Goal: Communication & Community: Participate in discussion

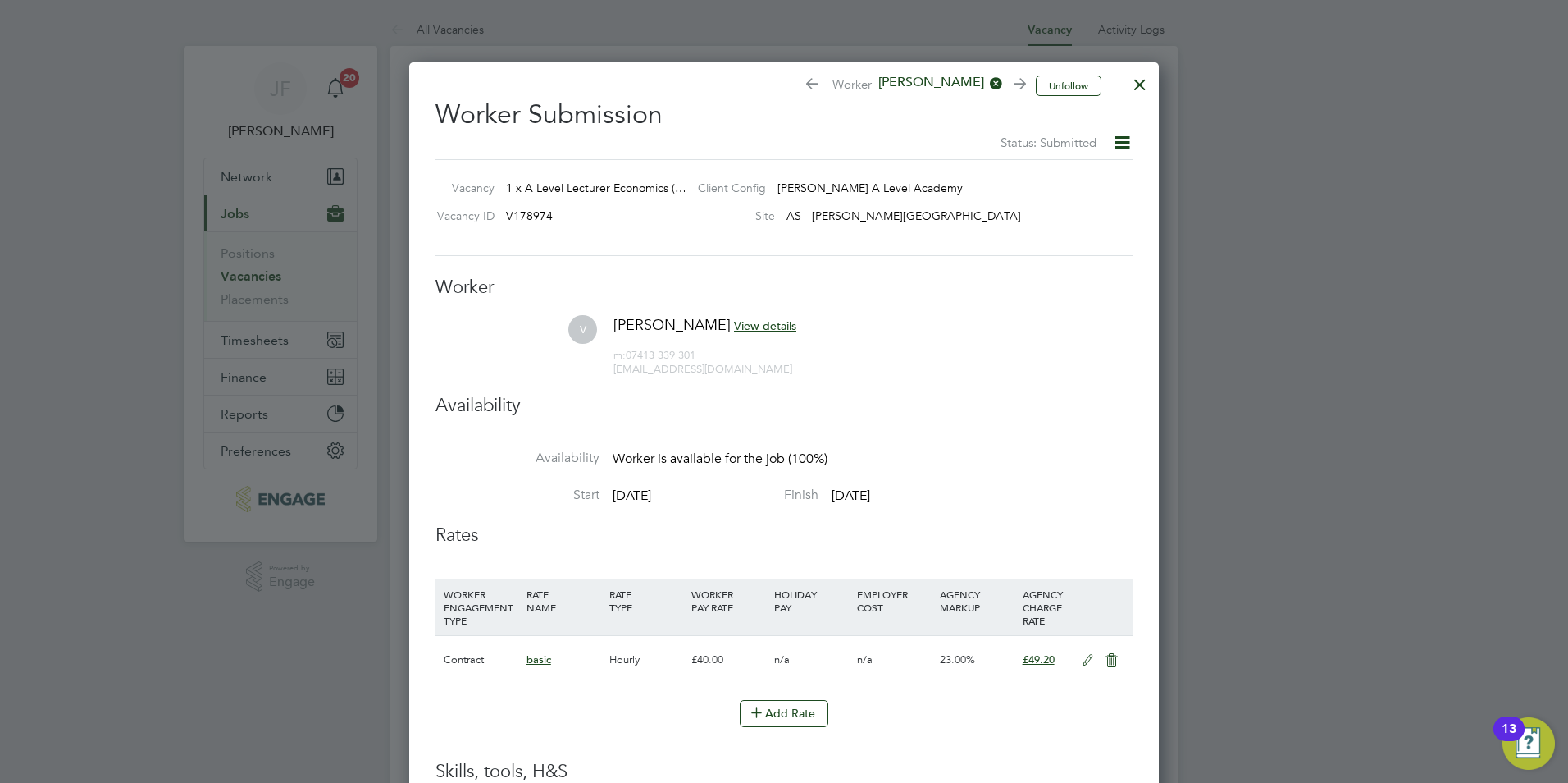
click at [1145, 90] on div at bounding box center [1140, 81] width 29 height 29
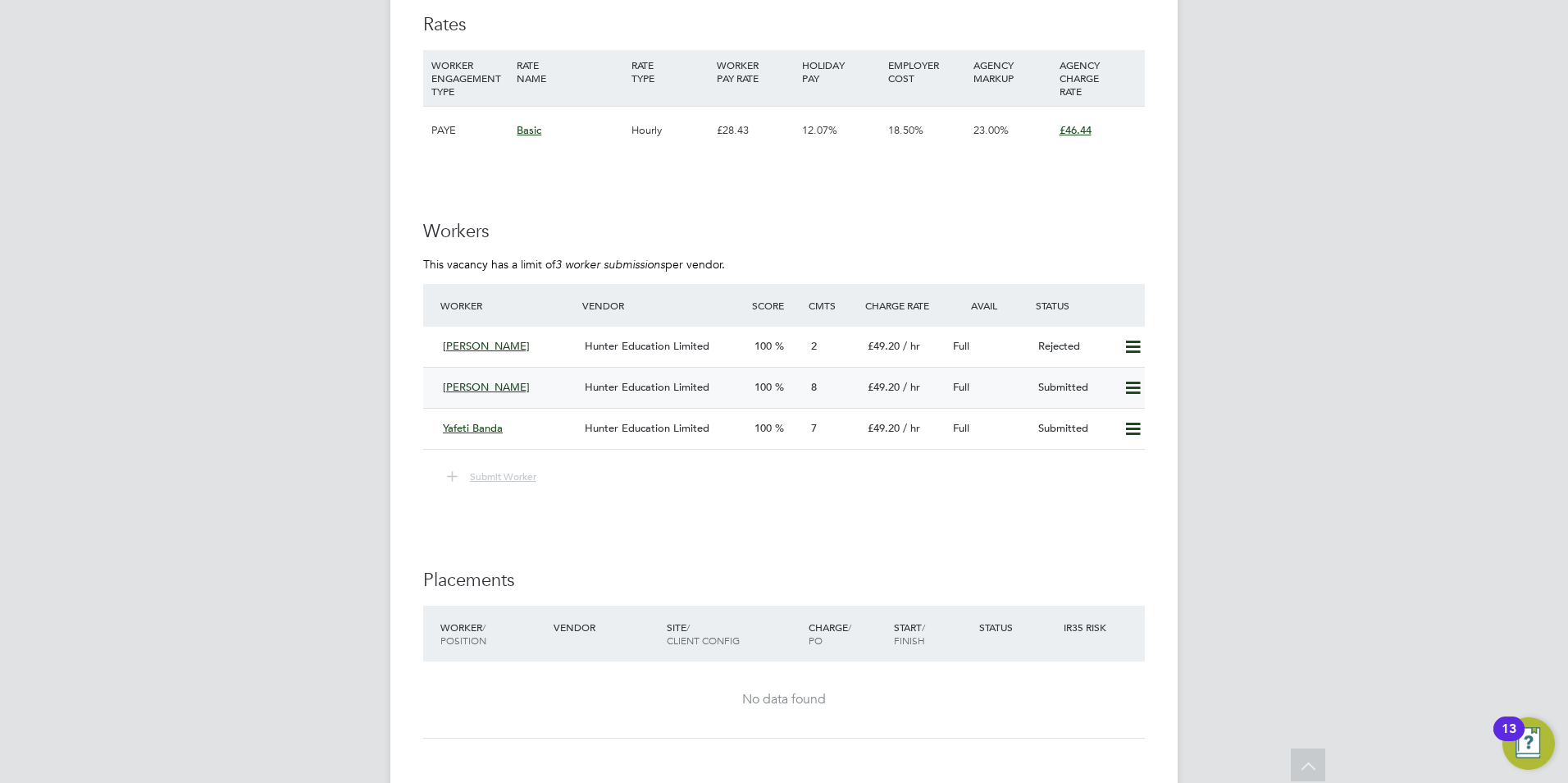
click at [637, 391] on span "Hunter Education Limited" at bounding box center [647, 386] width 124 height 14
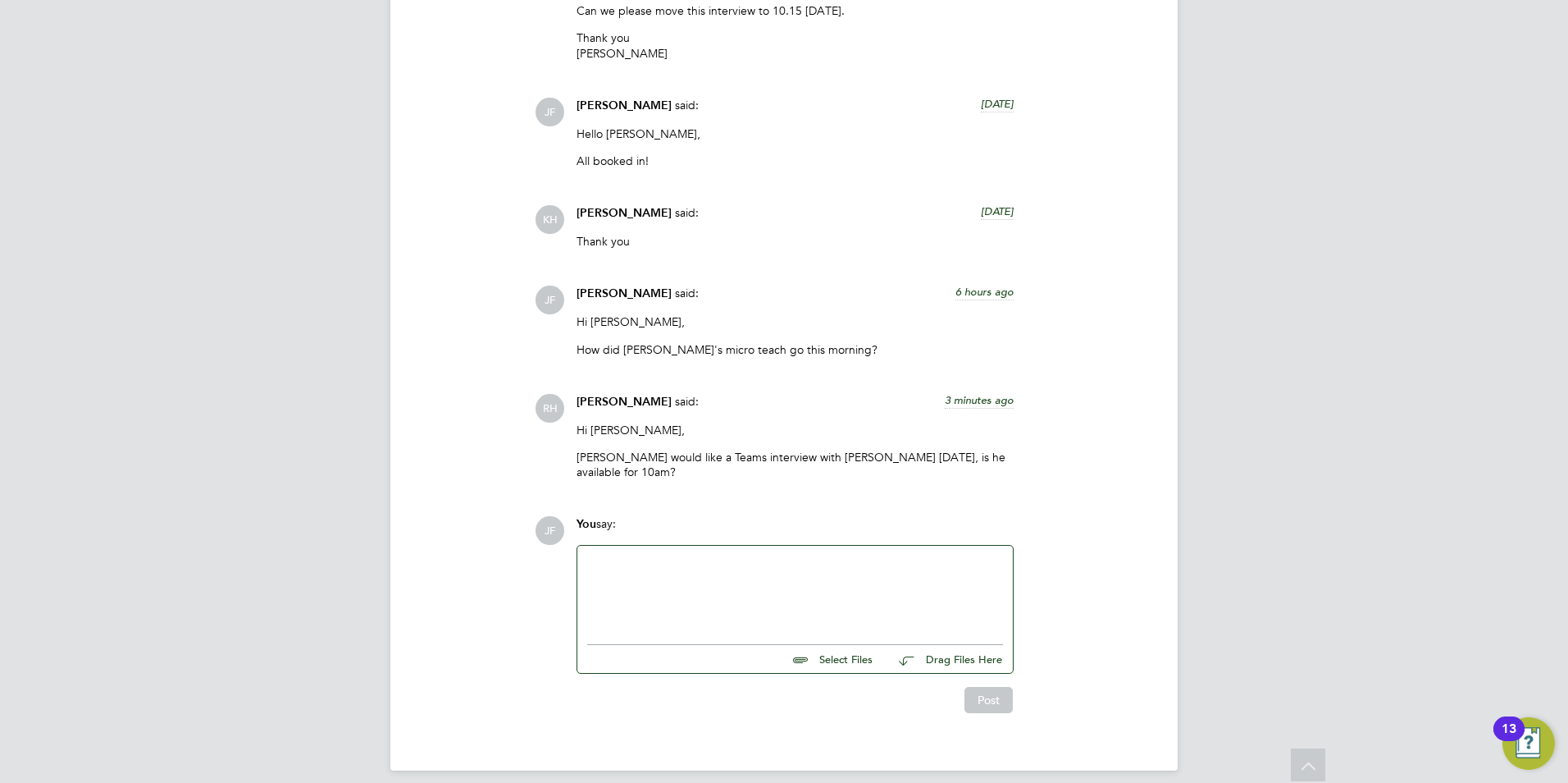
click at [643, 560] on div at bounding box center [795, 590] width 416 height 71
click at [730, 586] on div "Victor is free to talk at 10am. He really wants to talk to someone about some o…" at bounding box center [795, 601] width 416 height 29
click at [892, 586] on div "Victor is free to talk at 10am tomorrow. He really wants to talk to someone abo…" at bounding box center [795, 601] width 416 height 29
click at [848, 600] on div "Victor is free to talk at 10am tomorrow. He really wants to talk to someone abo…" at bounding box center [795, 601] width 416 height 29
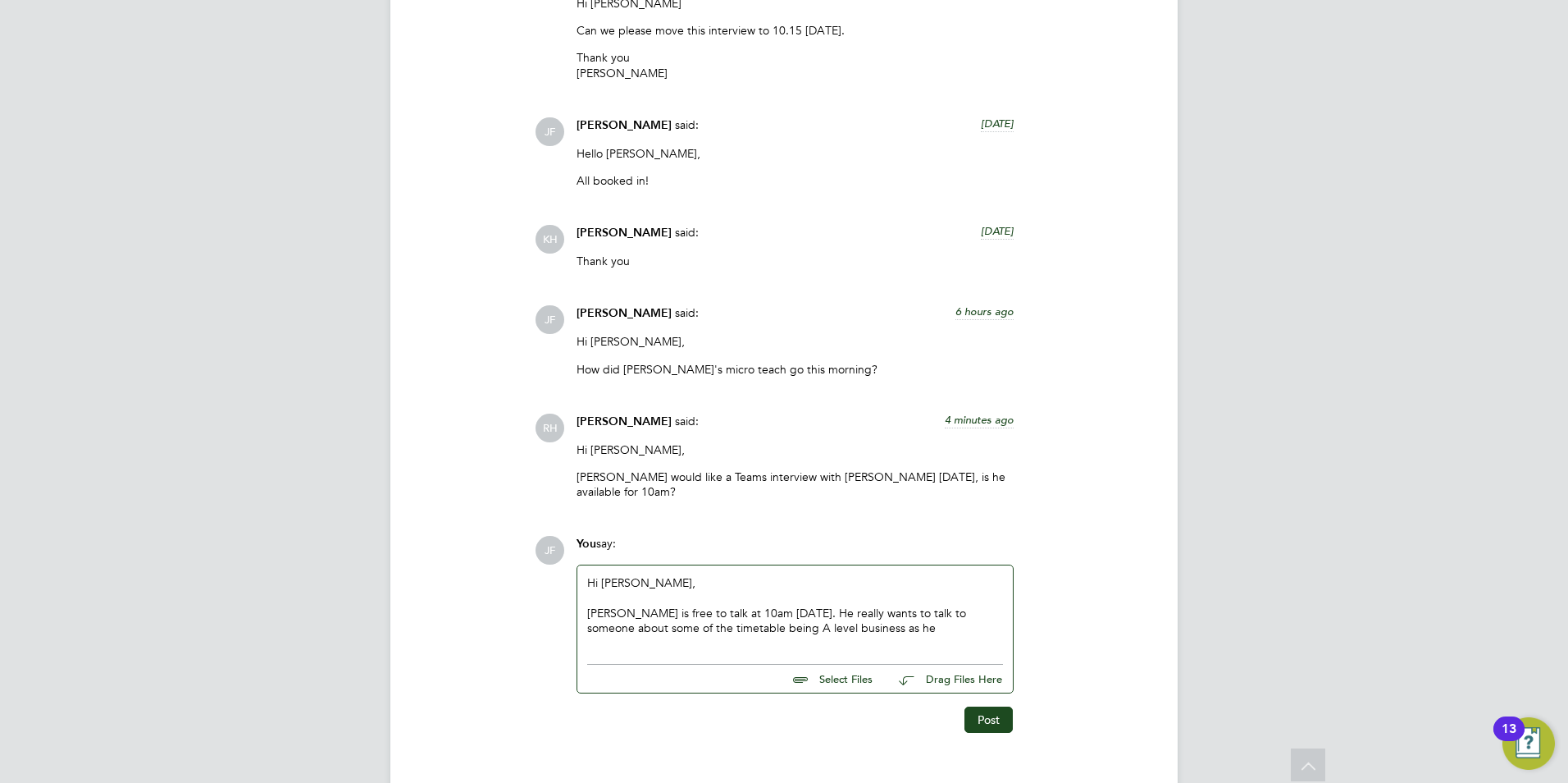
scroll to position [2323, 0]
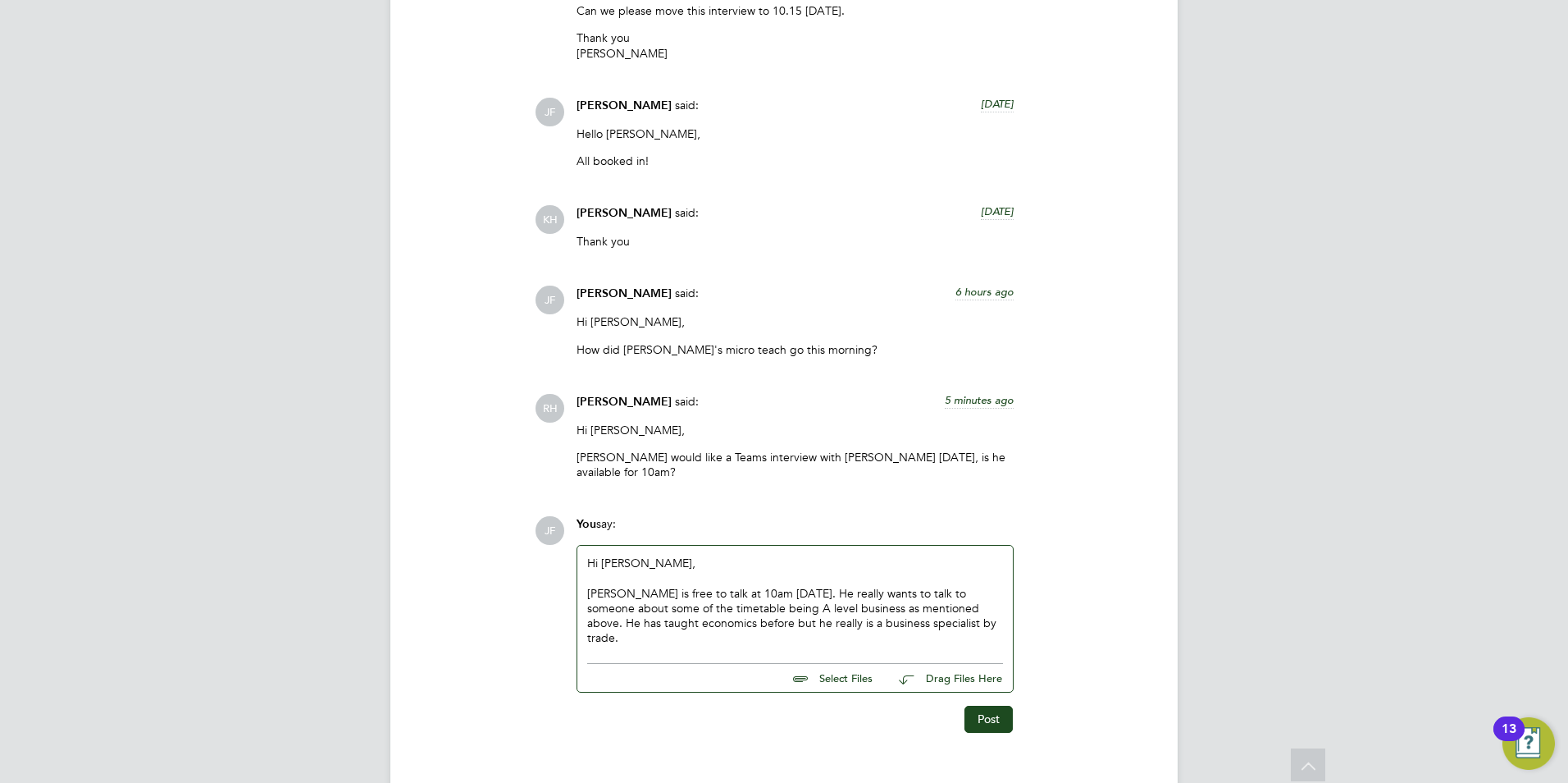
click at [944, 607] on div "Victor is free to talk at 10am tomorrow. He really wants to talk to someone abo…" at bounding box center [795, 615] width 416 height 60
click at [917, 609] on div "Victor is free to talk at 10am tomorrow. He really wants to talk to someone abo…" at bounding box center [795, 615] width 416 height 60
click at [653, 617] on div "Victor is free to talk at 10am tomorrow. He really wants to talk to someone abo…" at bounding box center [795, 615] width 416 height 60
click at [656, 620] on div "Victor is free to talk at 10am tomorrow. He really wants to talk to someone abo…" at bounding box center [795, 615] width 416 height 60
click at [645, 625] on div "Victor is free to talk at 10am tomorrow. He really wants to talk to someone abo…" at bounding box center [795, 615] width 416 height 60
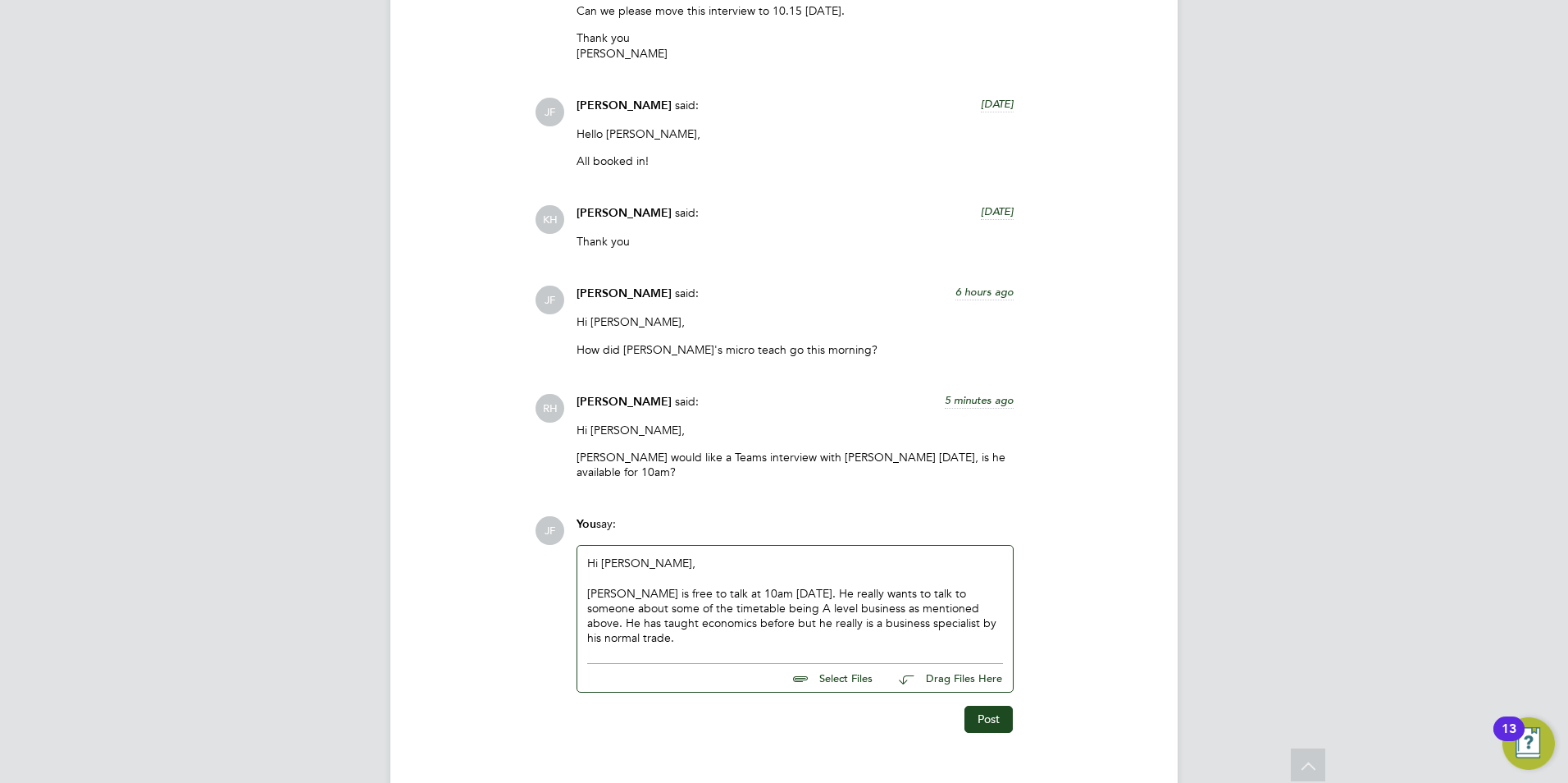
click at [588, 586] on div "Victor is free to talk at 10am tomorrow. He really wants to talk to someone abo…" at bounding box center [795, 615] width 416 height 60
click at [719, 606] on div "Yes, Victor is free to talk at 10am tomorrow. He really wants to talk to someon…" at bounding box center [795, 615] width 416 height 60
click at [675, 610] on div "Yes, Victor is free to talk at 10am tomorrow. He really wants to talk to someon…" at bounding box center [795, 615] width 416 height 60
click at [677, 609] on div "Yes, Victor is free to talk at 10am tomorrow. He really wants to talk to someon…" at bounding box center [795, 615] width 416 height 60
click at [615, 624] on div "Yes, Victor is free to talk at 10am tomorrow. He really wants to talk to someon…" at bounding box center [795, 615] width 416 height 60
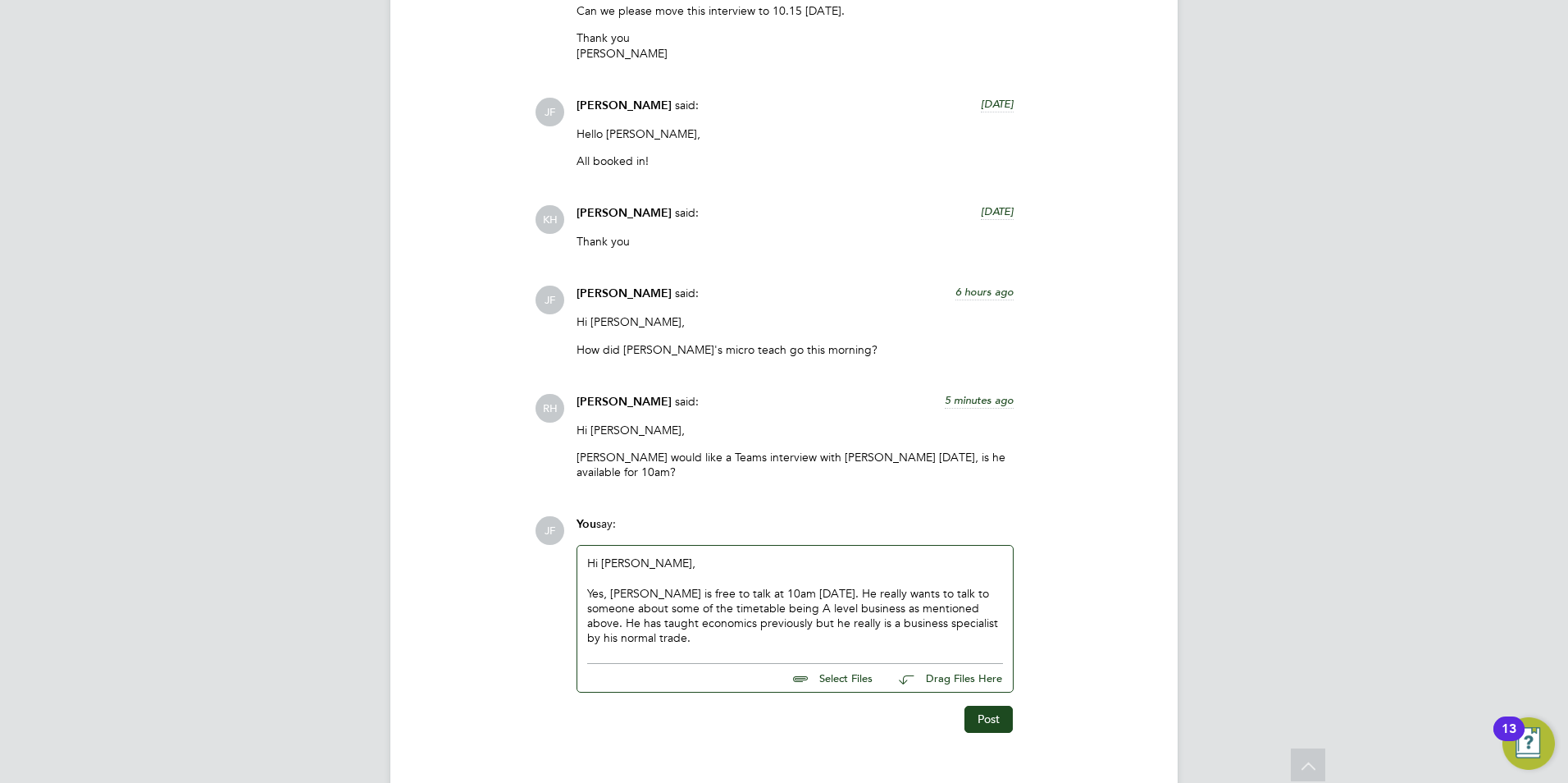
click at [696, 625] on div "Yes, Victor is free to talk at 10am tomorrow. He really wants to talk to someon…" at bounding box center [795, 615] width 416 height 60
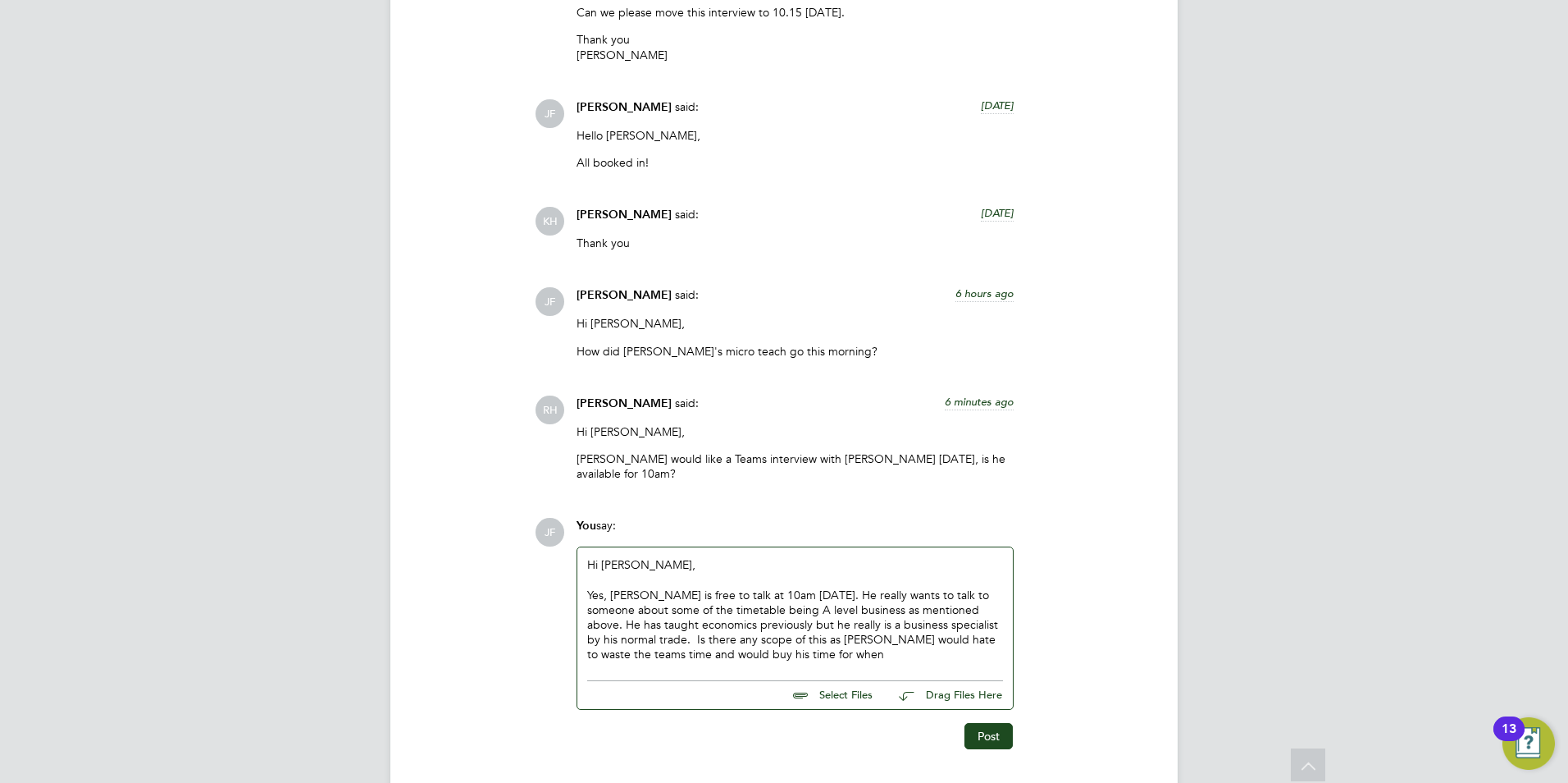
click at [774, 610] on div "Yes, Victor is free to talk at 10am tomorrow. He really wants to talk to someon…" at bounding box center [795, 625] width 416 height 75
click at [615, 625] on div "Yes, Victor is free to talk at 10am tomorrow. He really wants to talk to someon…" at bounding box center [795, 625] width 416 height 75
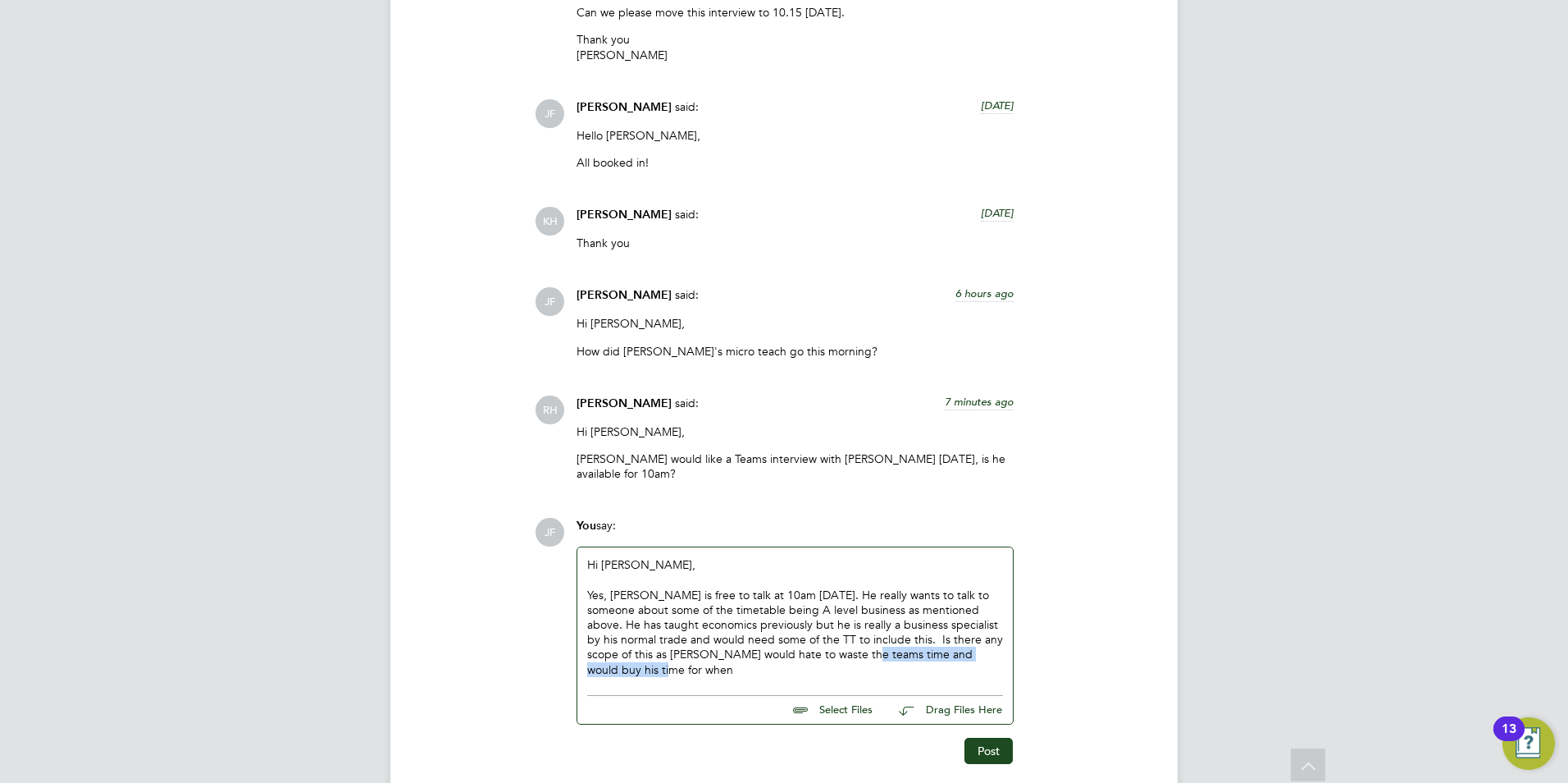
drag, startPoint x: 988, startPoint y: 642, endPoint x: 816, endPoint y: 642, distance: 172.0
click at [816, 642] on div "Yes, Victor is free to talk at 10am tomorrow. He really wants to talk to someon…" at bounding box center [795, 632] width 416 height 90
click at [885, 587] on div "Yes, Victor is free to talk at 10am tomorrow. He really wants to talk to someon…" at bounding box center [795, 632] width 416 height 90
click at [957, 596] on div "Yes, Victor is free to talk at 10am tomorrow. He really wanted to talk to someo…" at bounding box center [795, 632] width 416 height 90
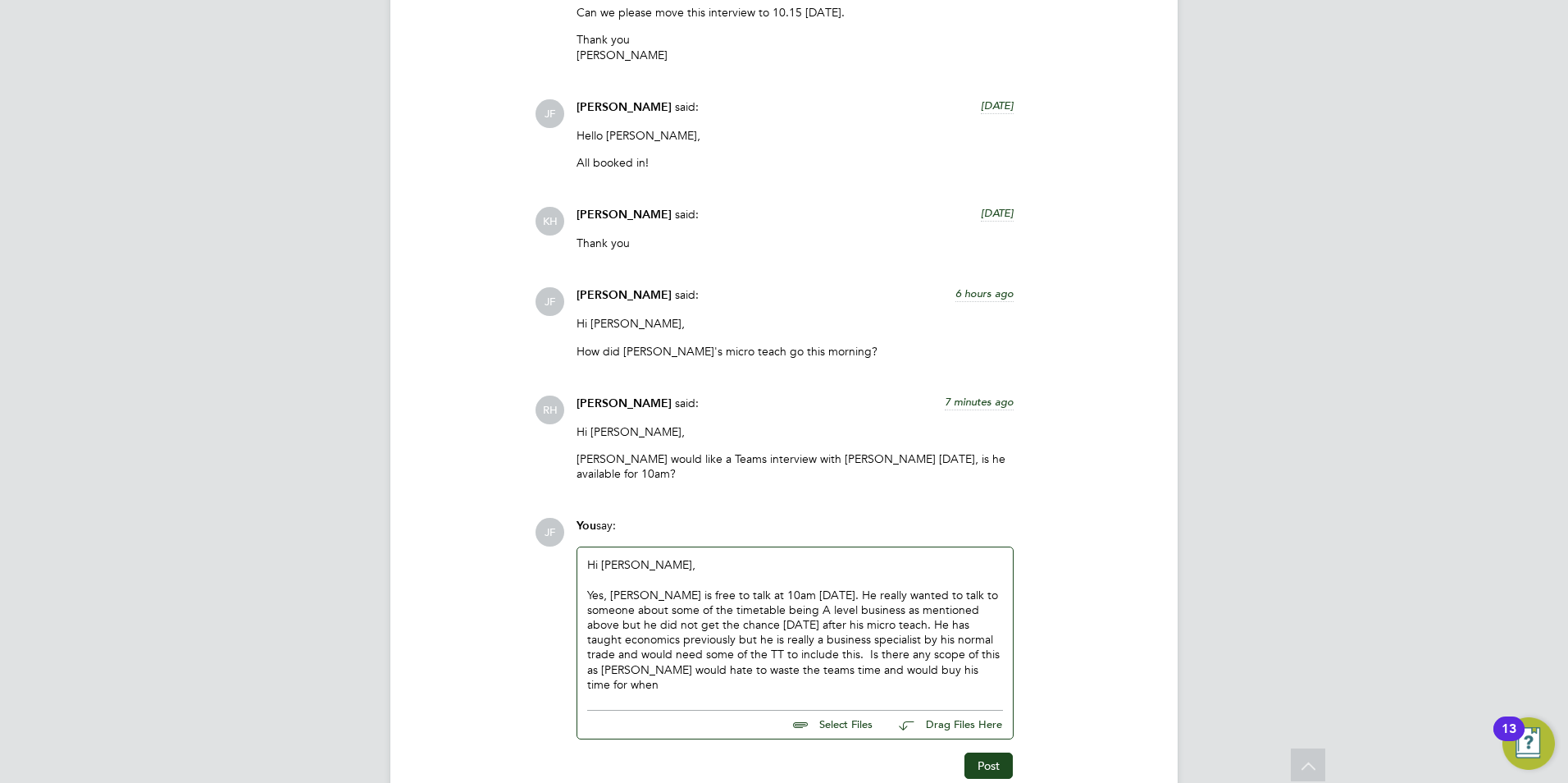
click at [618, 640] on div "Yes, Victor is free to talk at 10am tomorrow. He really wanted to talk to someo…" at bounding box center [795, 639] width 416 height 104
click at [765, 643] on div "Yes, Victor is free to talk at 10am tomorrow. He really wanted to talk to someo…" at bounding box center [795, 639] width 416 height 104
click at [738, 656] on div "Yes, Victor is free to talk at 10am tomorrow. He really wanted to talk to someo…" at bounding box center [795, 639] width 416 height 104
drag, startPoint x: 890, startPoint y: 658, endPoint x: 740, endPoint y: 658, distance: 150.0
click at [740, 658] on div "Yes, Victor is free to talk at 10am tomorrow. He really wanted to talk to someo…" at bounding box center [795, 639] width 416 height 104
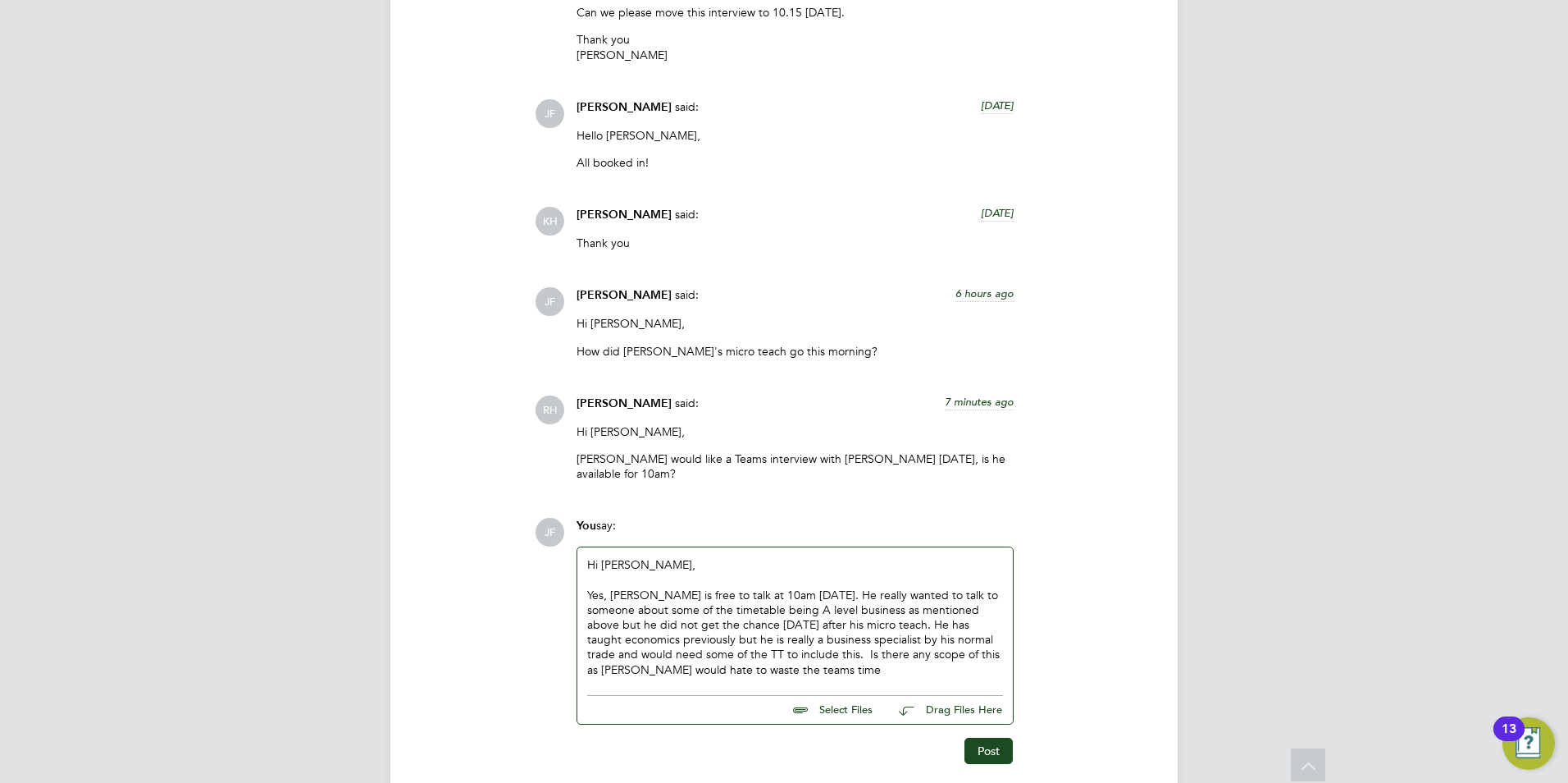
click at [911, 639] on div "Yes, Victor is free to talk at 10am tomorrow. He really wanted to talk to someo…" at bounding box center [795, 632] width 416 height 90
click at [741, 651] on div "Yes, Victor is free to talk at 10am tomorrow. He really wanted to talk to someo…" at bounding box center [795, 632] width 416 height 90
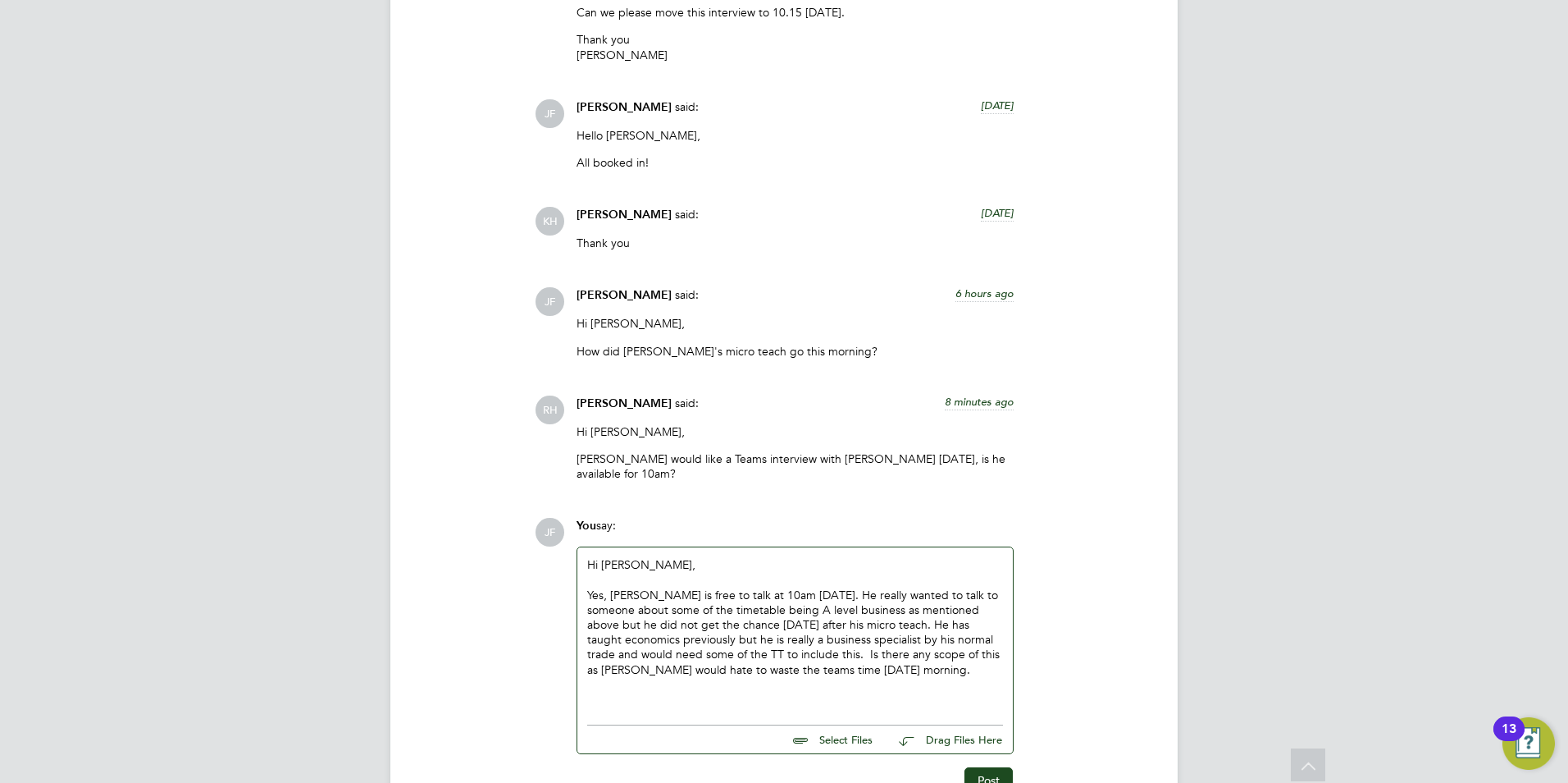
click at [668, 609] on div "Yes, Victor is free to talk at 10am tomorrow. He really wanted to talk to someo…" at bounding box center [795, 632] width 416 height 90
click at [776, 625] on div "Yes, Victor is free to talk at 10am tomorrow. He really wanted to talk to someo…" at bounding box center [795, 632] width 416 height 90
click at [871, 656] on div "Yes, Victor is free to talk at 10am tomorrow. He really wanted to talk to someo…" at bounding box center [795, 639] width 416 height 104
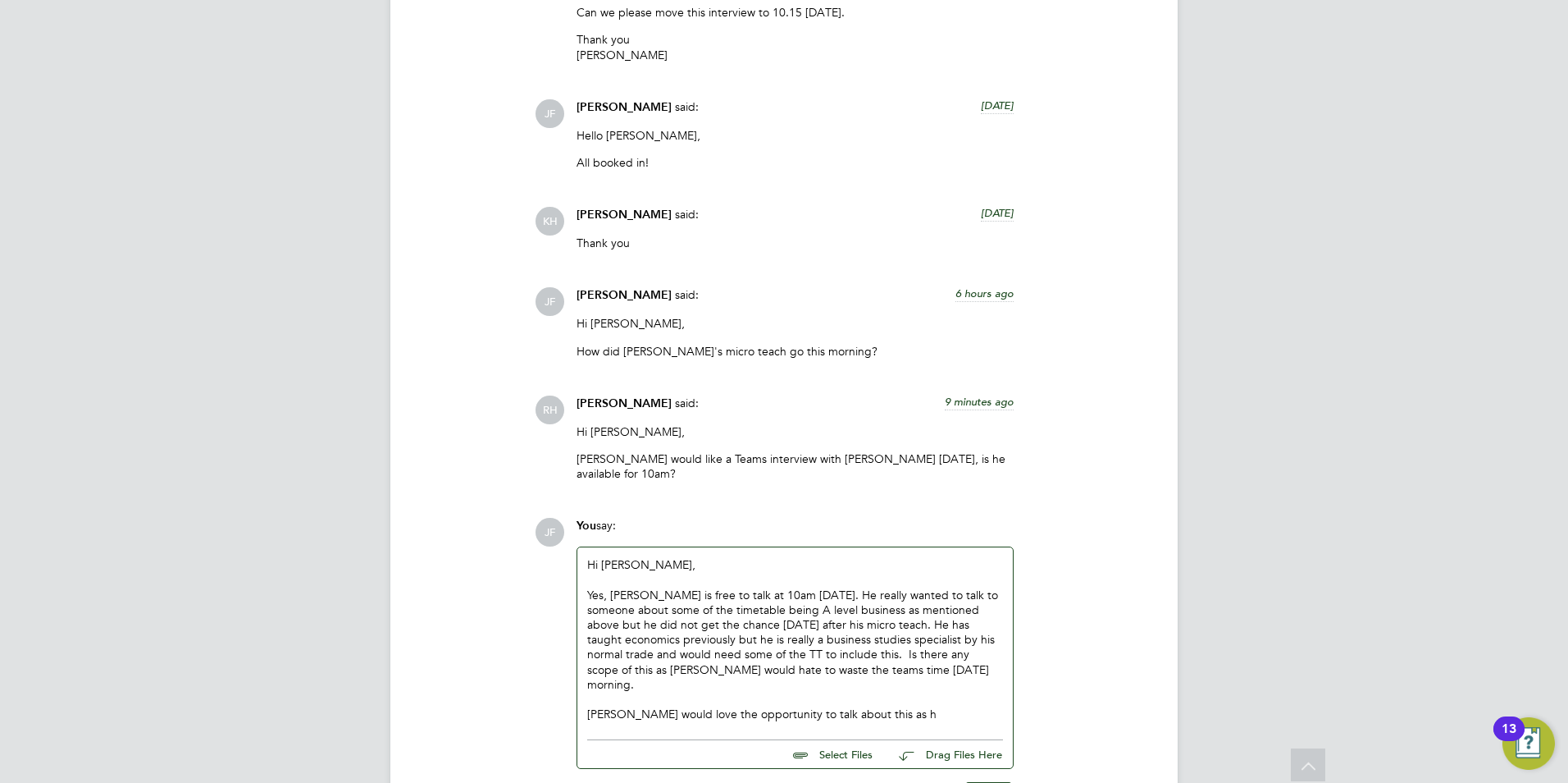
click at [870, 655] on div "Yes, Victor is free to talk at 10am tomorrow. He really wanted to talk to someo…" at bounding box center [795, 639] width 416 height 104
click at [696, 671] on div "Yes, Victor is free to talk at 10am tomorrow. He really wanted to talk to someo…" at bounding box center [795, 639] width 416 height 104
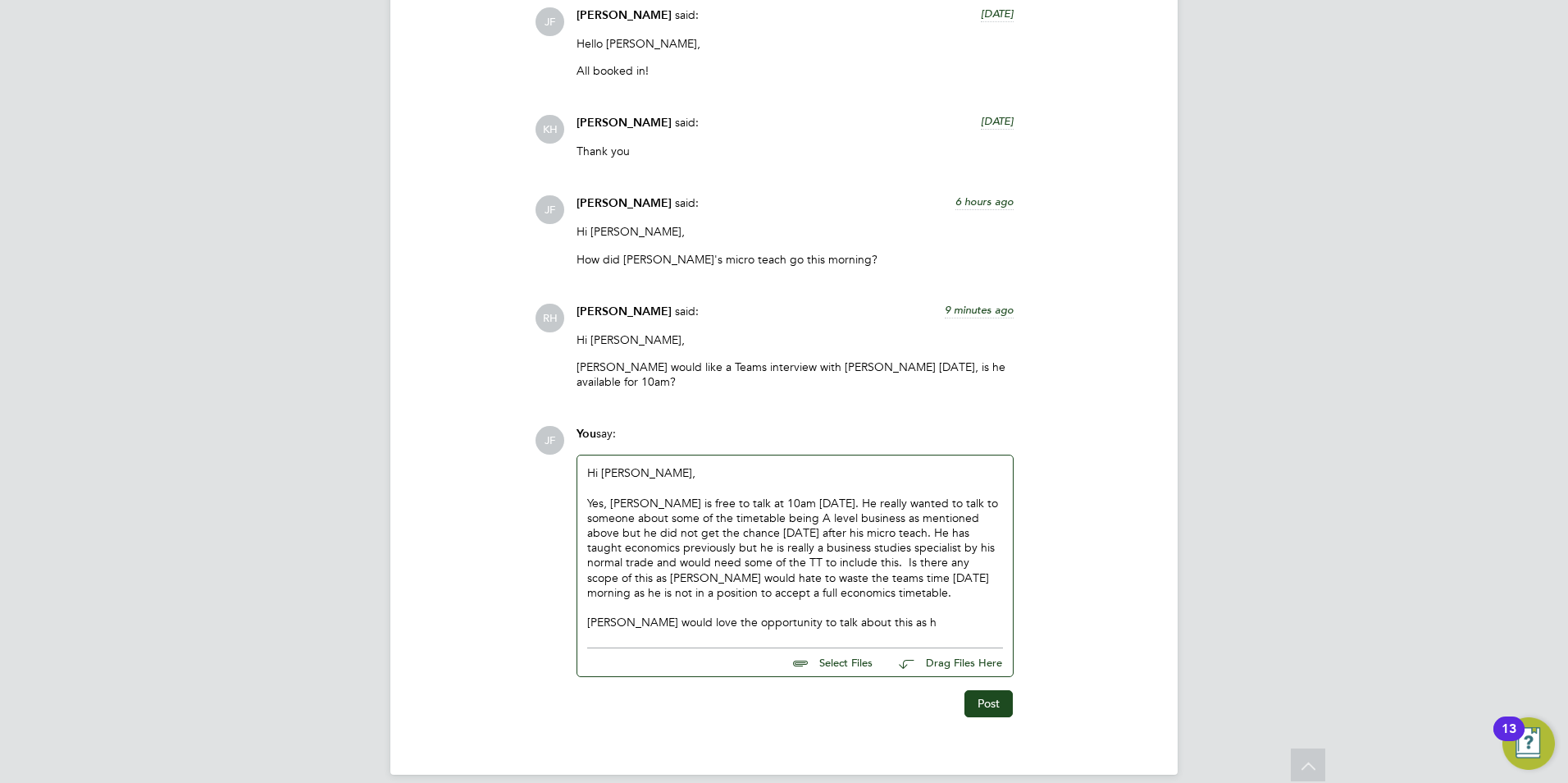
scroll to position [2414, 0]
click at [893, 614] on div "Victor would love the opportunity to talk about this as h" at bounding box center [795, 621] width 416 height 15
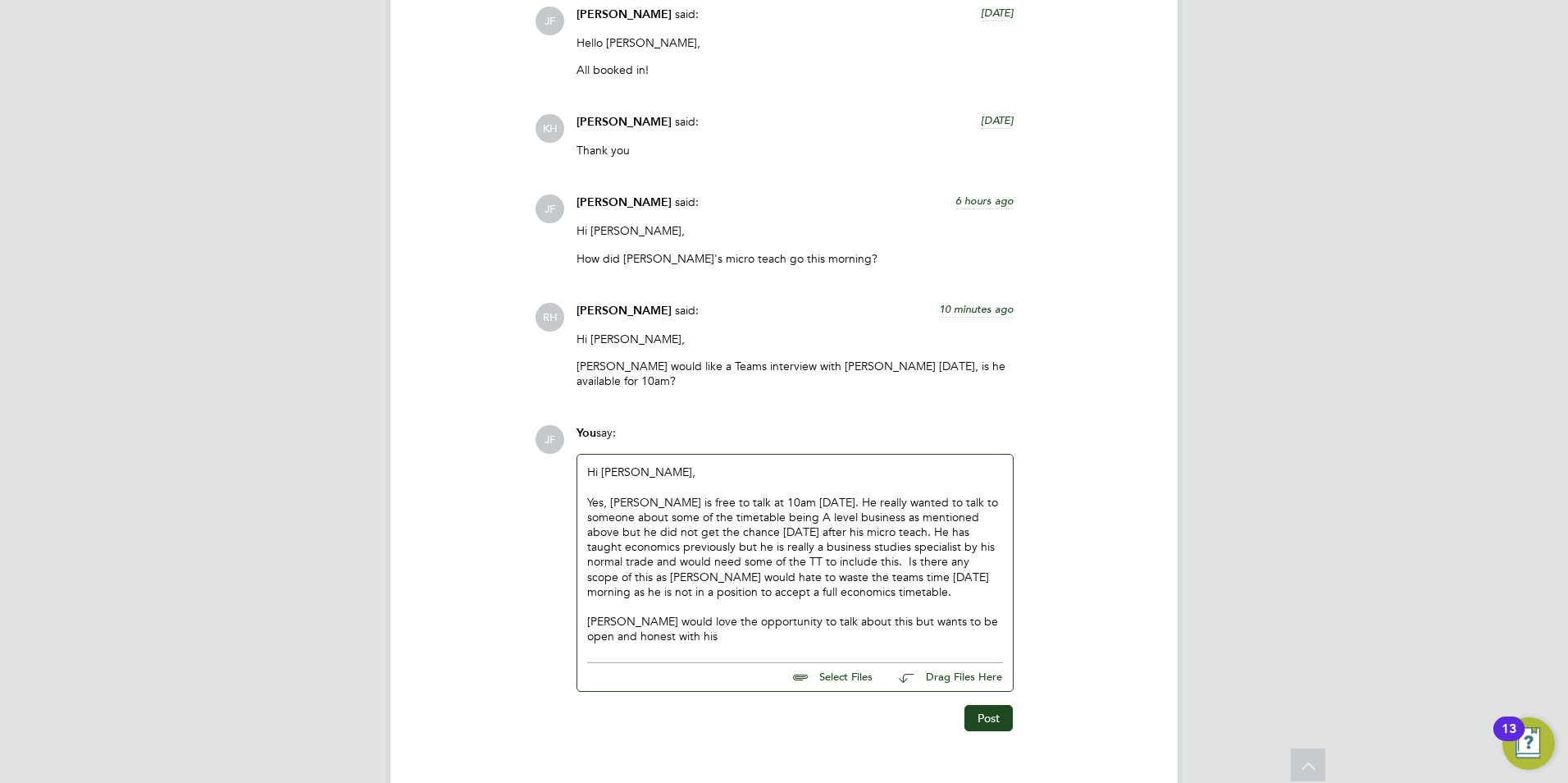
click at [671, 579] on div "Yes, Victor is free to talk at 10am tomorrow. He really wanted to talk to someo…" at bounding box center [795, 547] width 416 height 104
click at [669, 580] on div "Yes, Victor is free to talk at 10am tomorrow. He really wanted to talk to someo…" at bounding box center [795, 547] width 416 height 104
click at [854, 614] on div "Victor would love the opportunity to talk about this but wants to be open and h…" at bounding box center [795, 628] width 416 height 29
drag, startPoint x: 743, startPoint y: 620, endPoint x: 762, endPoint y: 625, distance: 19.6
click at [743, 620] on div "Victor would love the opportunity to talk about this tomorrow at 10am but wants…" at bounding box center [795, 628] width 416 height 29
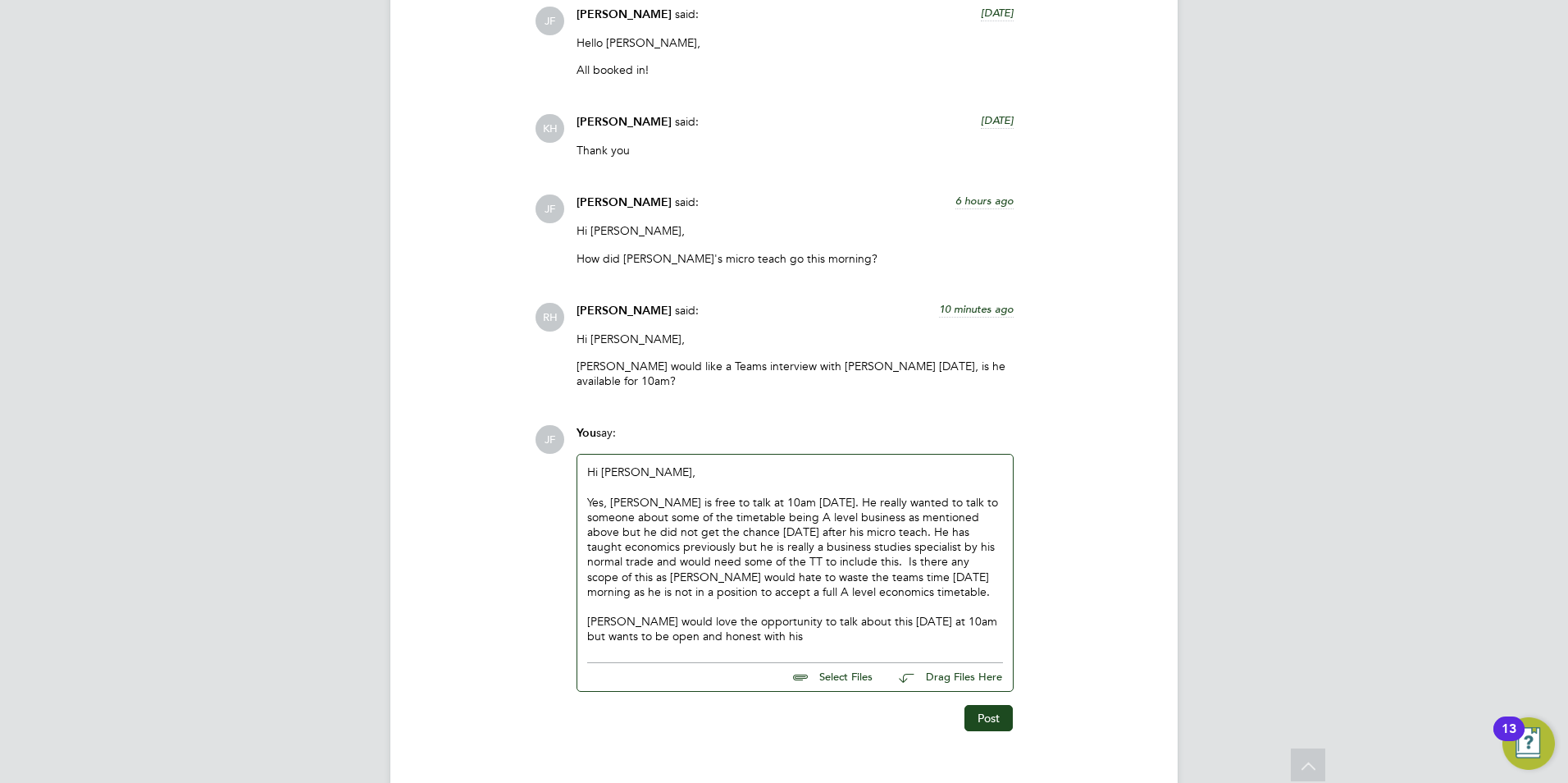
click at [765, 620] on div "Victor would love the opportunity to talk about this tomorrow at 10am but wants…" at bounding box center [795, 628] width 416 height 29
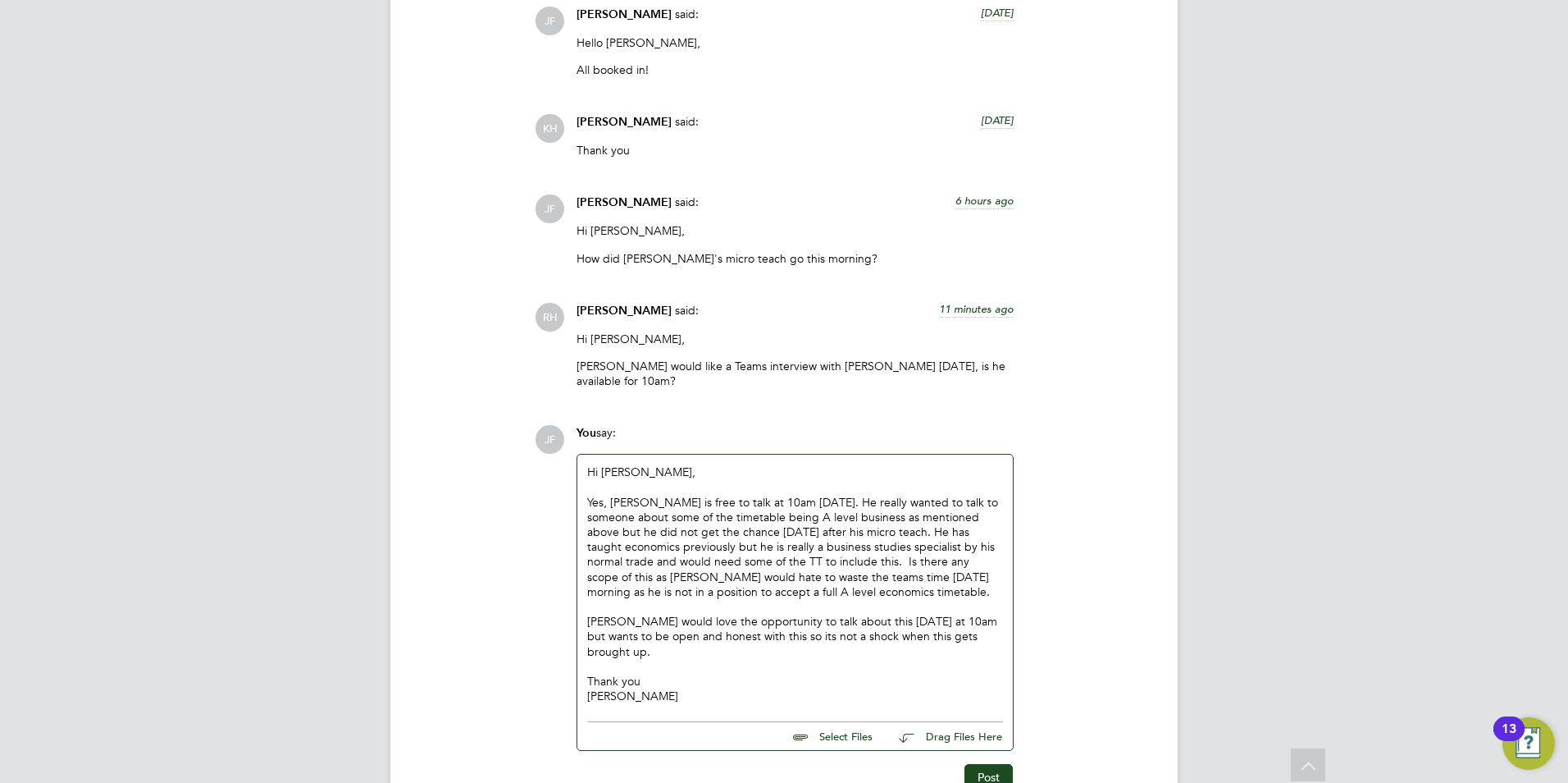
click at [647, 673] on div "Thank you" at bounding box center [795, 680] width 416 height 15
drag, startPoint x: 654, startPoint y: 652, endPoint x: 597, endPoint y: 652, distance: 57.0
click at [597, 673] on div "Thank you" at bounding box center [795, 680] width 416 height 15
drag, startPoint x: 666, startPoint y: 650, endPoint x: 690, endPoint y: 682, distance: 40.0
click at [670, 673] on div "Sorry for the loing winded m" at bounding box center [795, 680] width 416 height 15
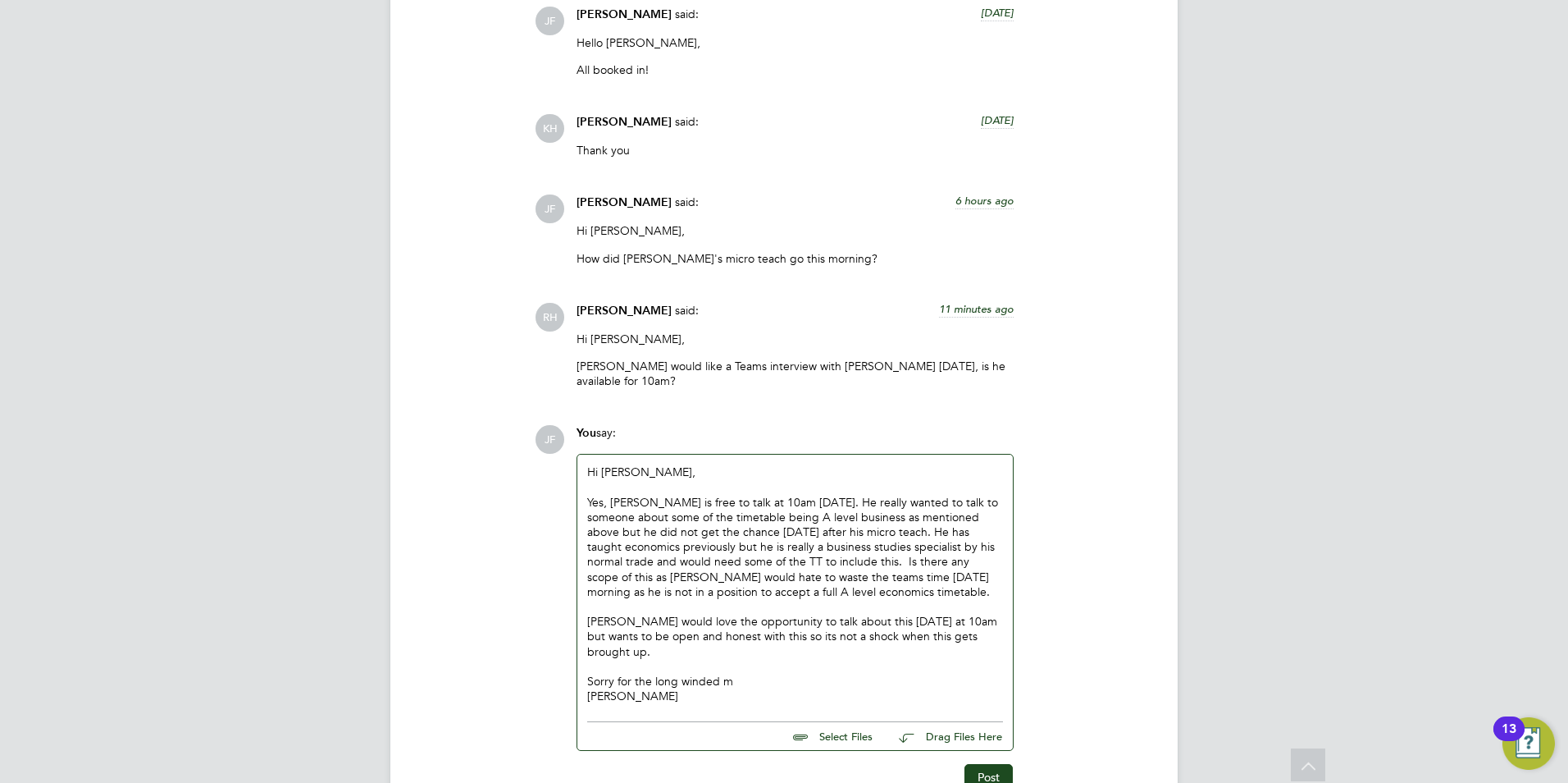
click at [734, 673] on div "Sorry for the long winded m" at bounding box center [795, 680] width 416 height 15
click at [590, 703] on div "James" at bounding box center [795, 711] width 416 height 15
click at [726, 689] on div "Much appreciated, James" at bounding box center [795, 696] width 416 height 15
click at [1002, 764] on button "Post" at bounding box center [988, 777] width 49 height 27
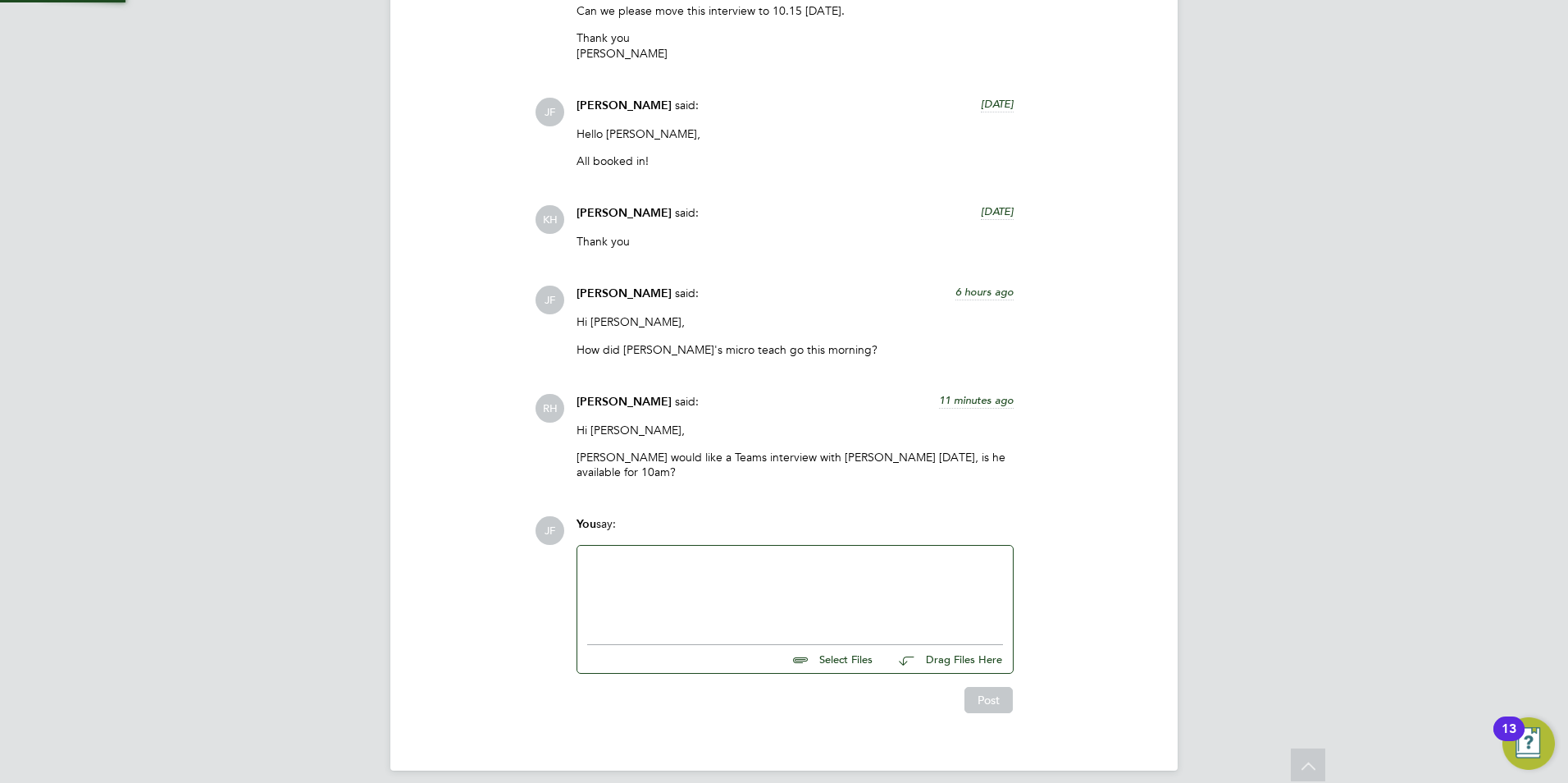
scroll to position [2571, 0]
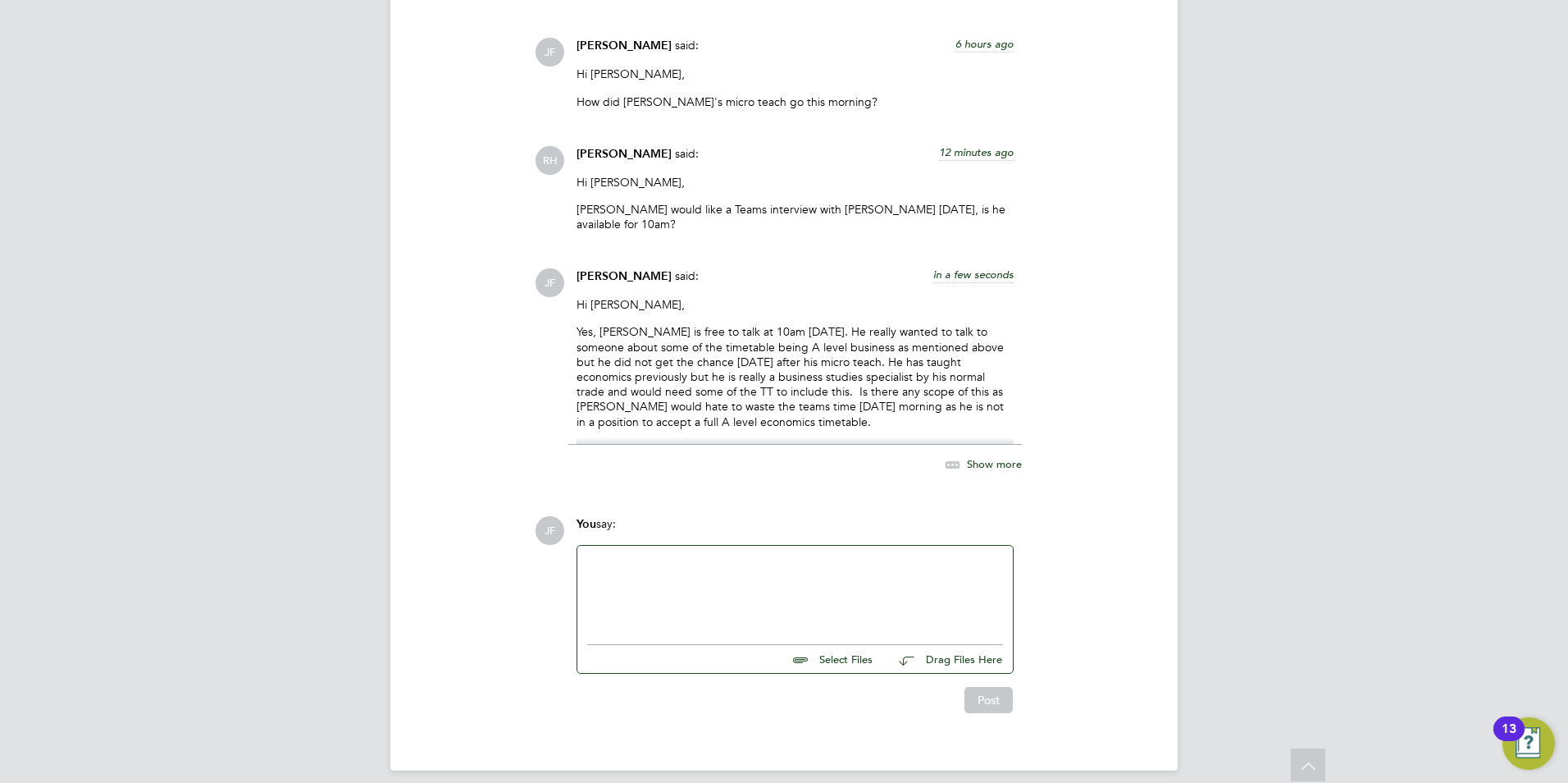
click at [972, 457] on span "Show more" at bounding box center [994, 463] width 55 height 14
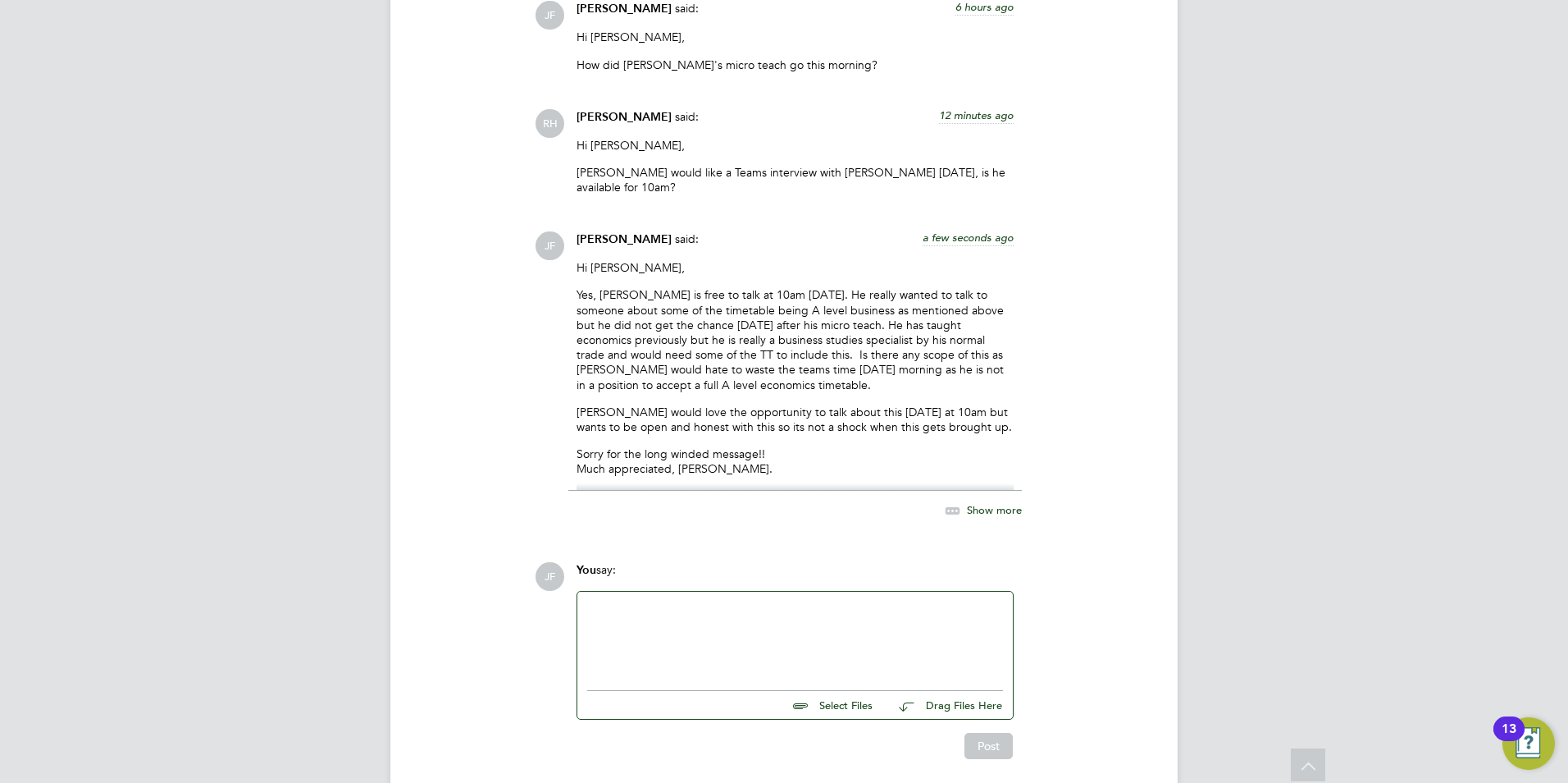
scroll to position [2659, 0]
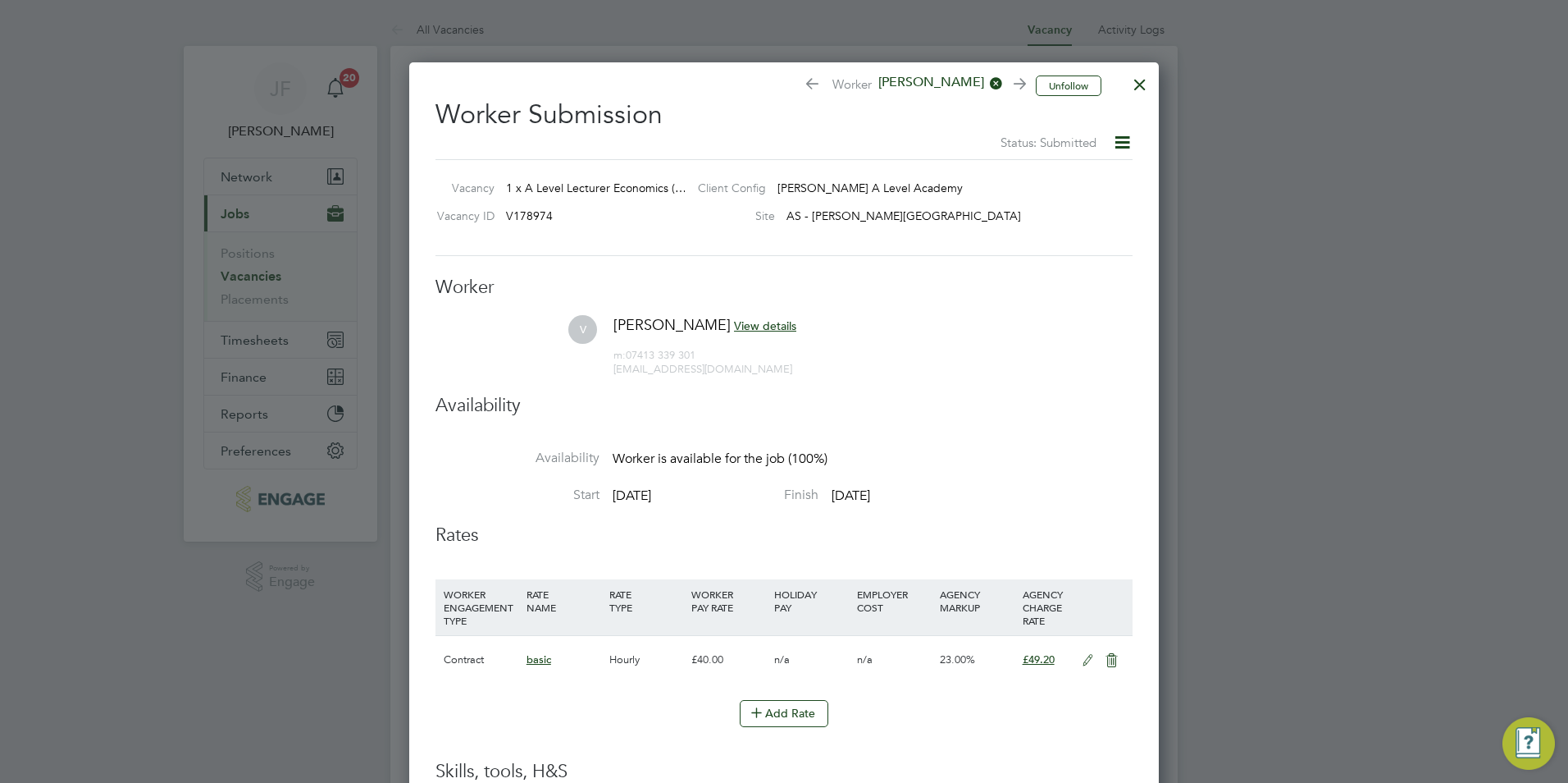
click at [1137, 83] on div at bounding box center [1140, 81] width 29 height 29
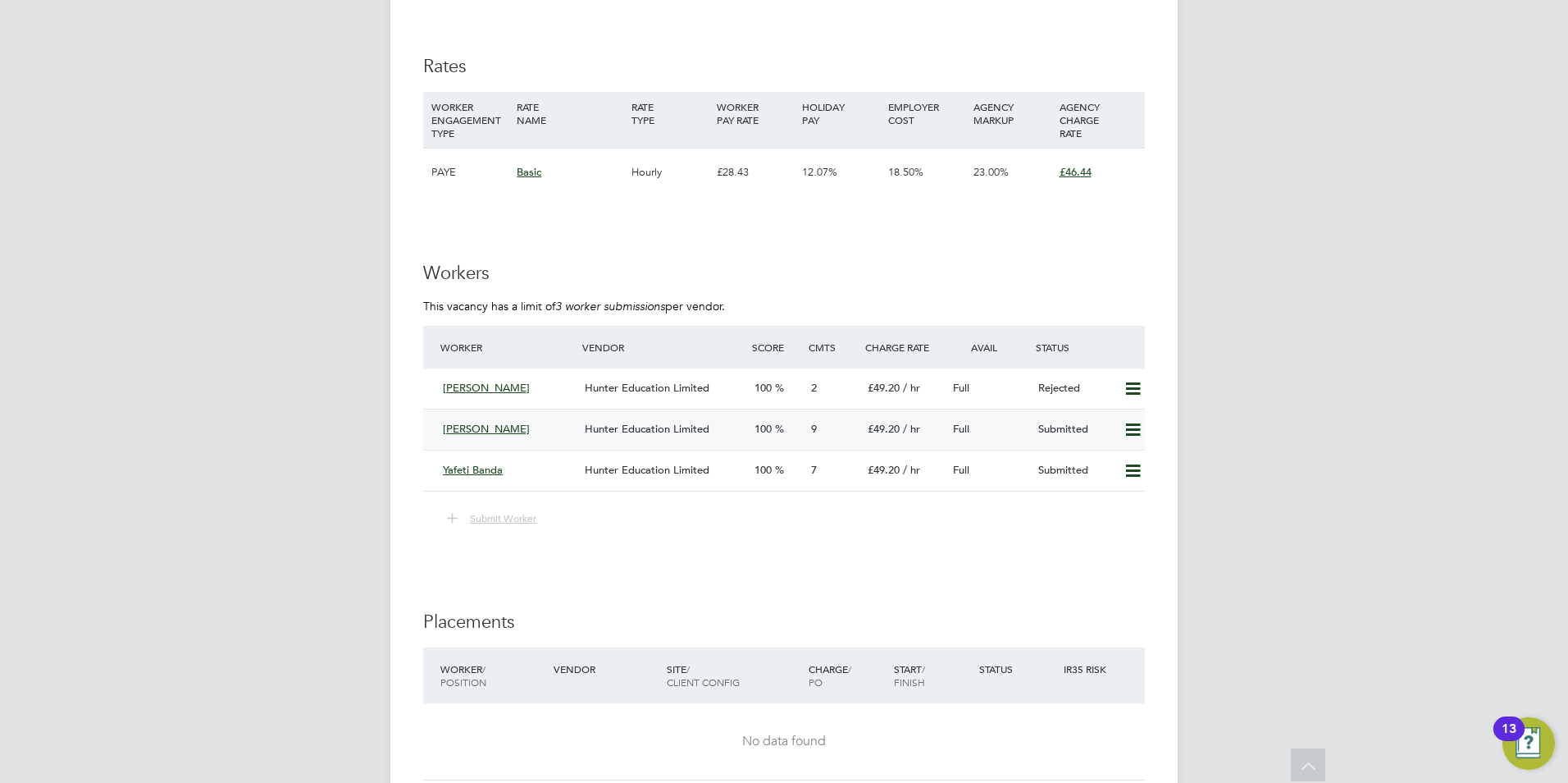
click at [531, 430] on div "Victor" at bounding box center [507, 430] width 142 height 27
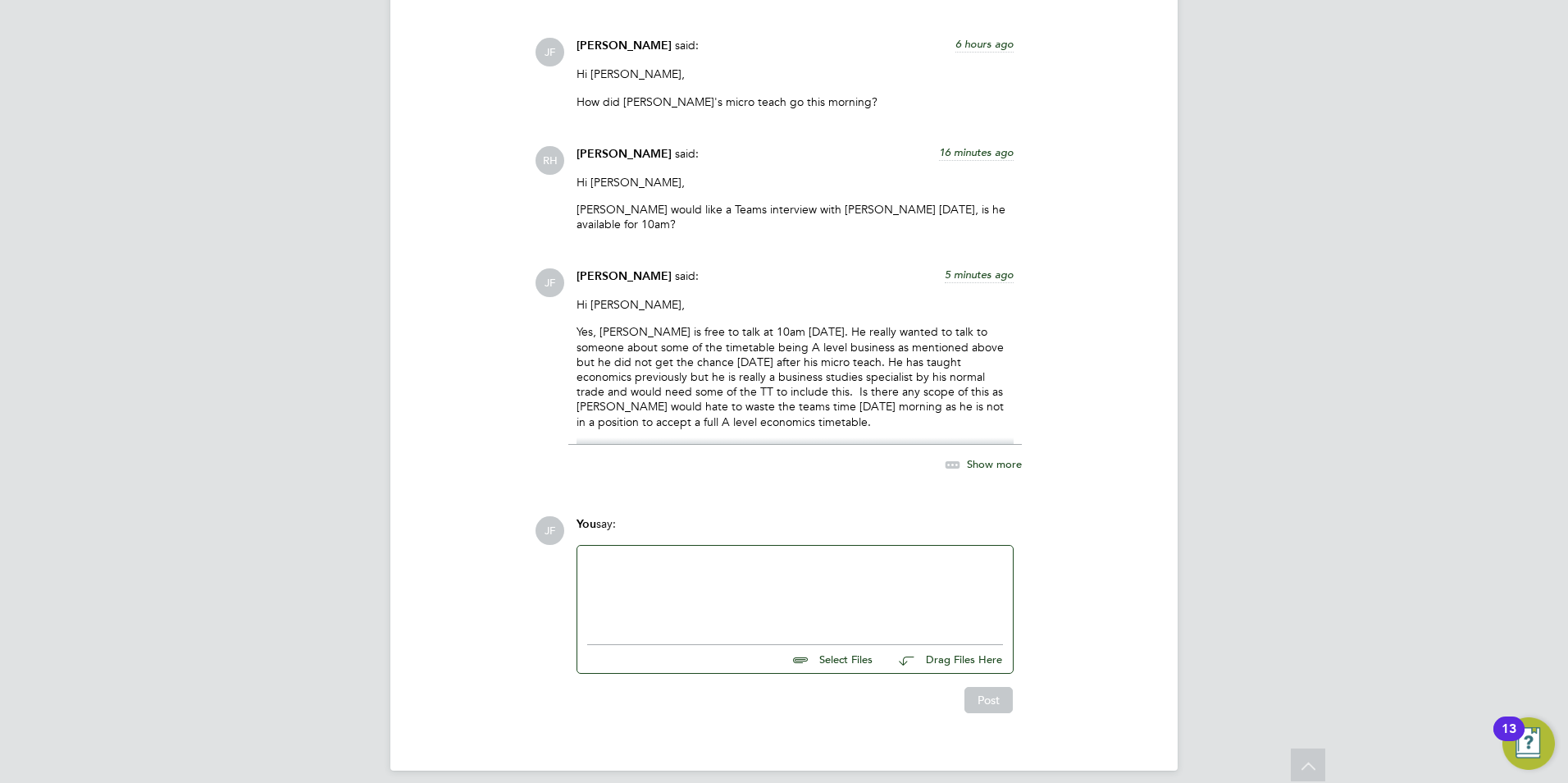
click at [990, 457] on span "Show more" at bounding box center [994, 463] width 55 height 14
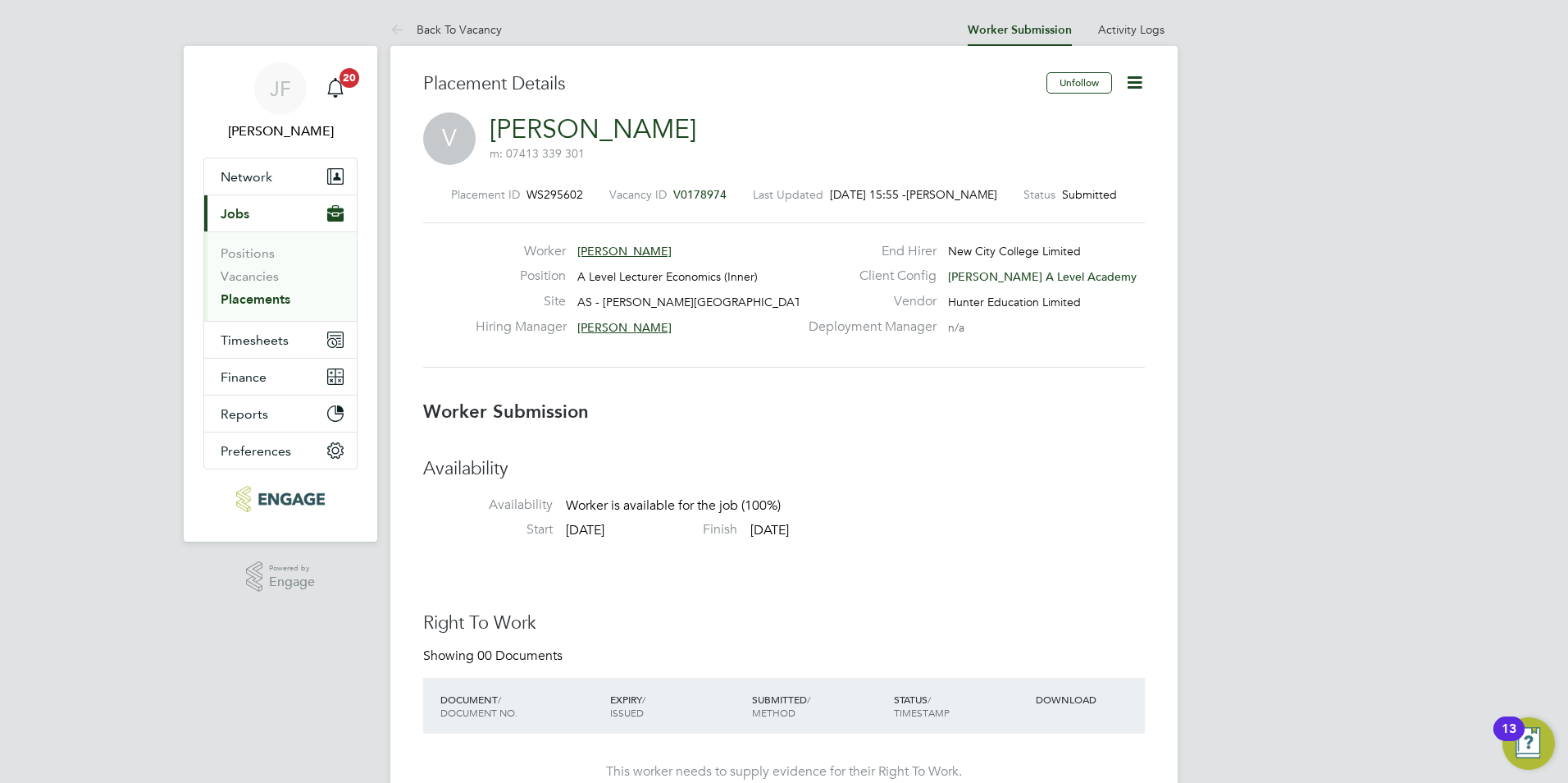
click at [588, 327] on span "Kerry Baker" at bounding box center [624, 327] width 94 height 15
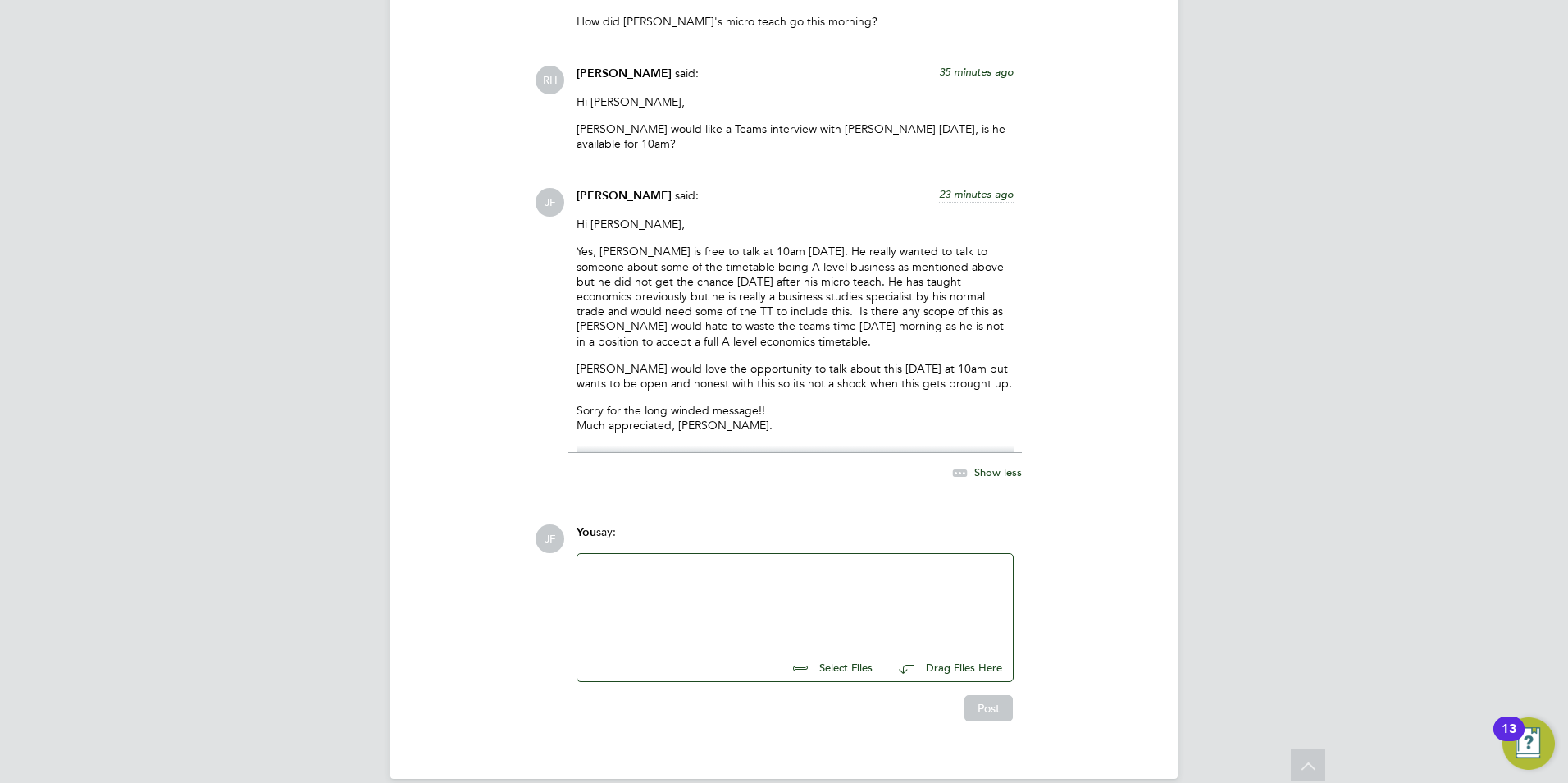
scroll to position [2659, 0]
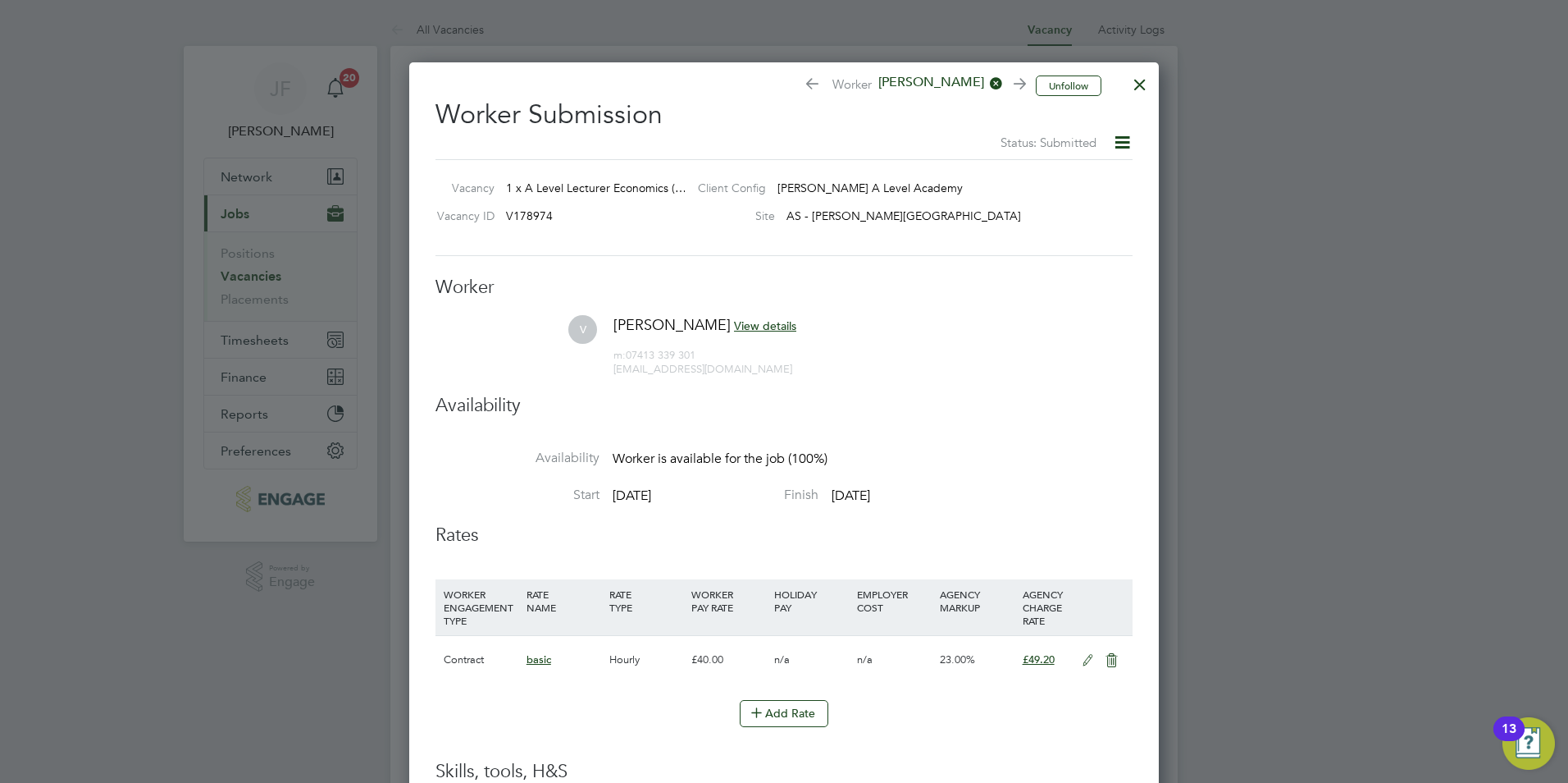
click at [1142, 90] on div at bounding box center [1140, 81] width 29 height 29
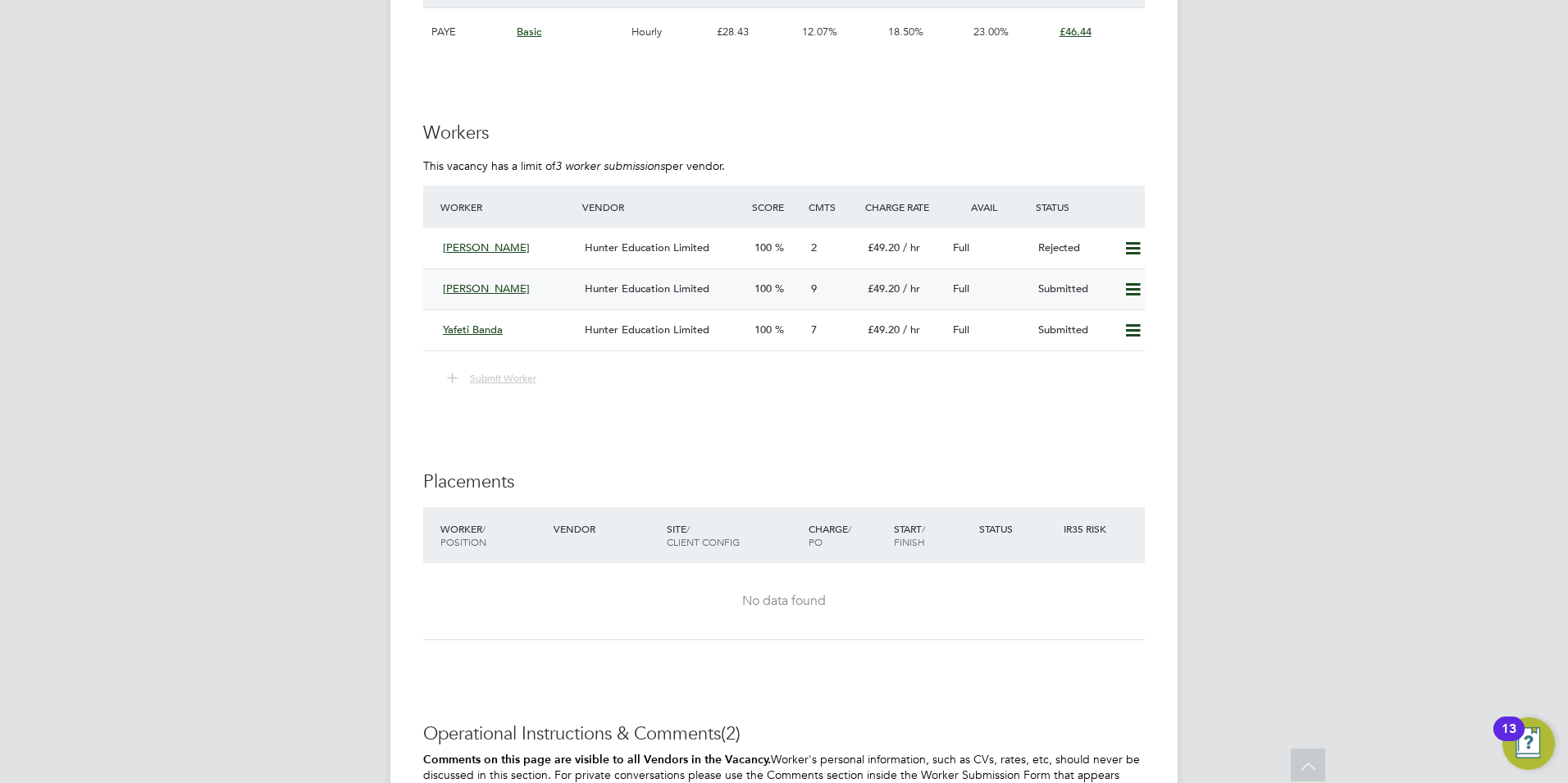
click at [439, 293] on div "[PERSON_NAME]" at bounding box center [507, 289] width 142 height 27
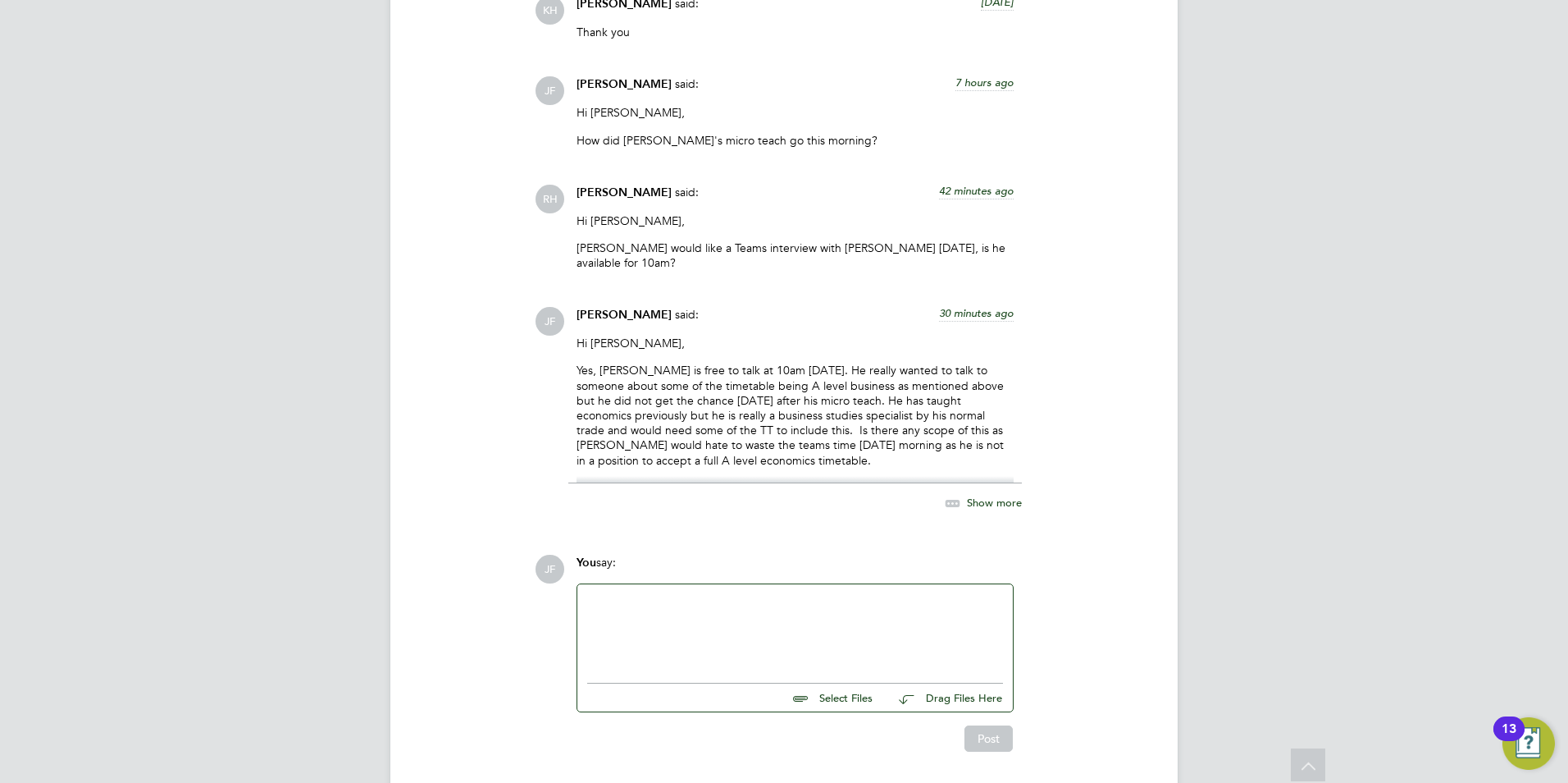
scroll to position [2537, 0]
click at [678, 603] on div at bounding box center [795, 625] width 416 height 71
click at [1010, 492] on span "Show more" at bounding box center [994, 498] width 55 height 14
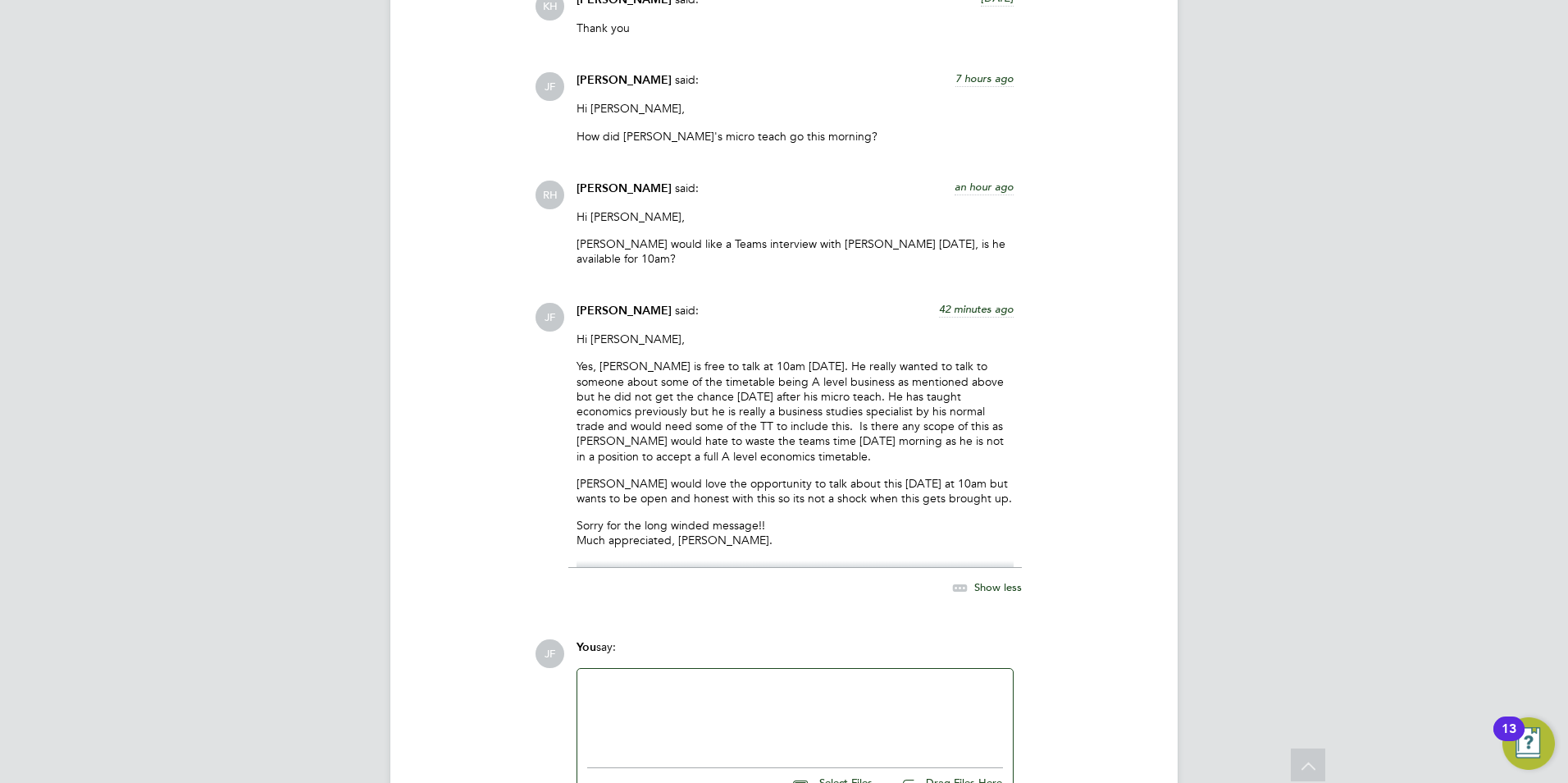
click at [673, 684] on div at bounding box center [795, 713] width 416 height 71
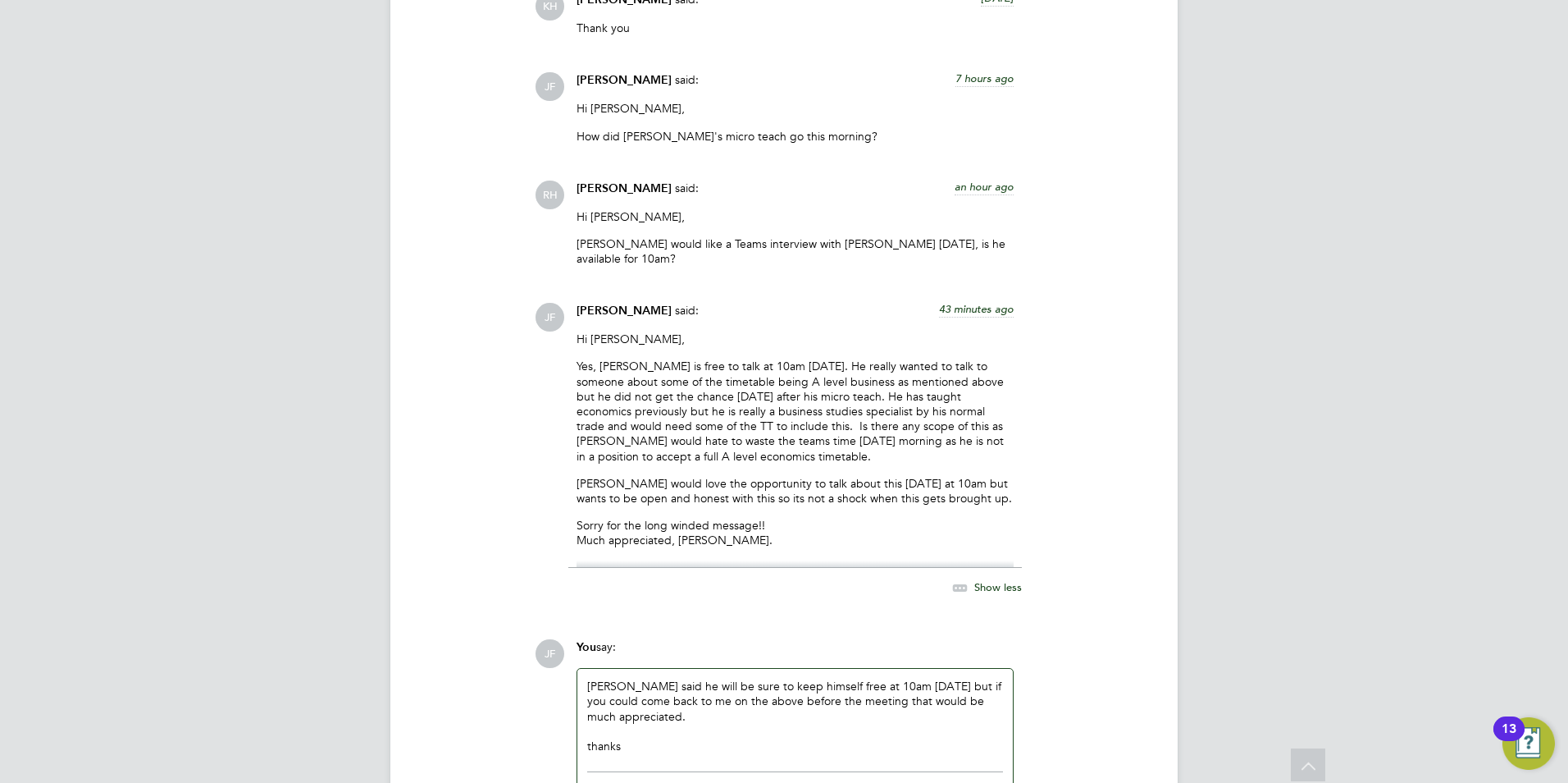
click at [920, 679] on div "Victor said he will be sure to keep himself free at 10am tomorrow but if you co…" at bounding box center [795, 716] width 416 height 75
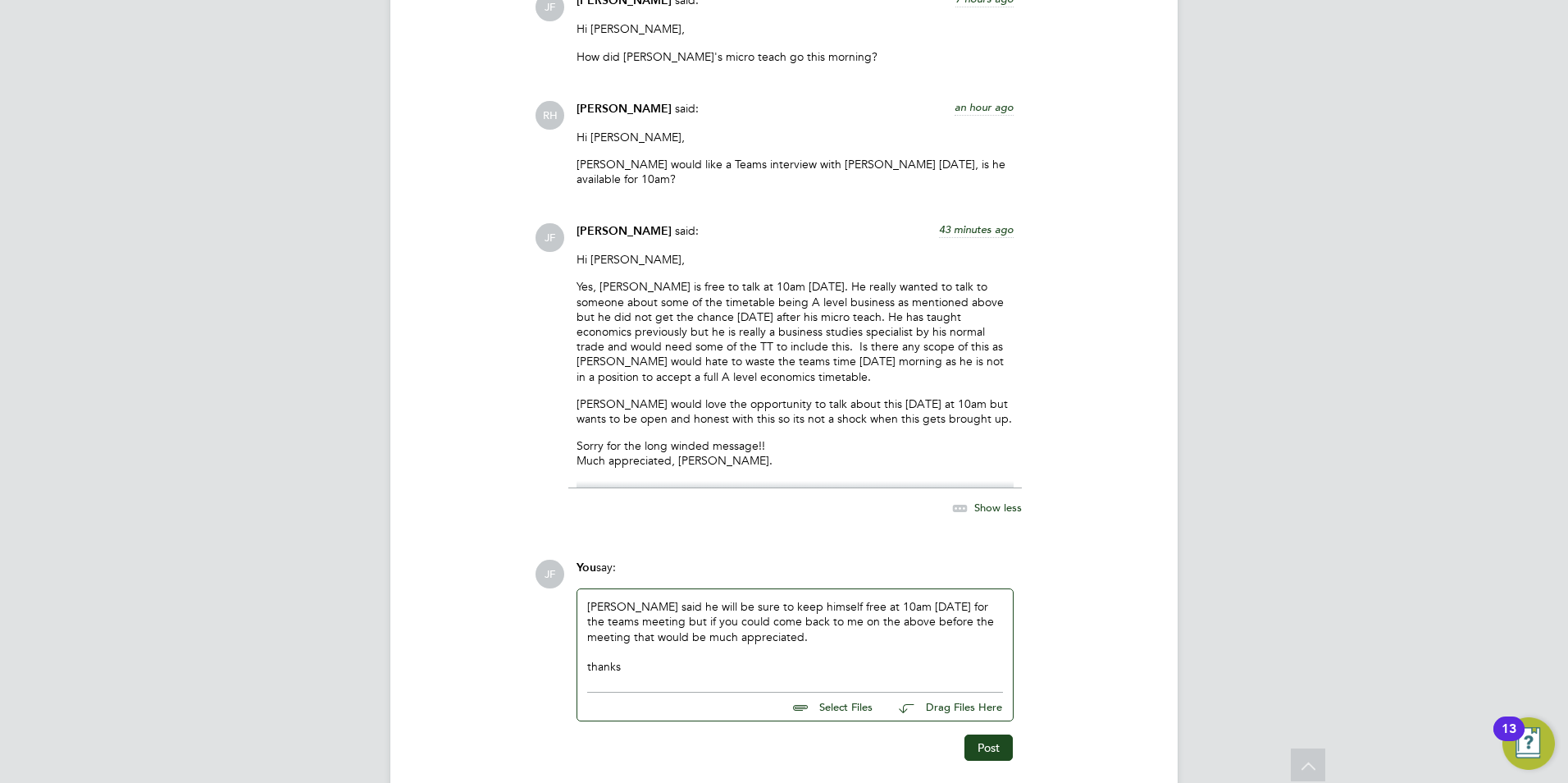
scroll to position [2664, 0]
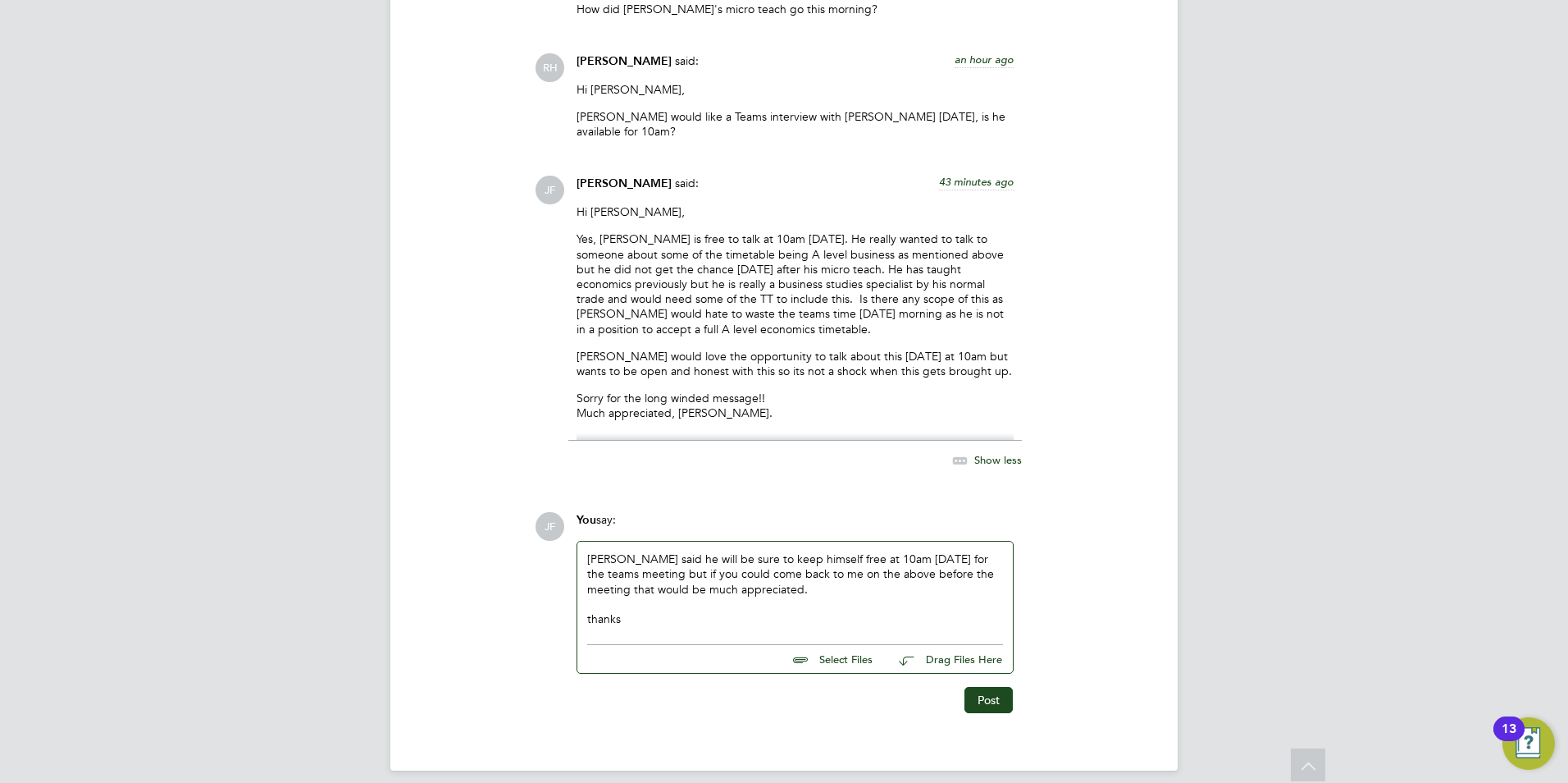
click at [935, 559] on div "Victor said he will be sure to keep himself free at 10am tomorrow for the teams…" at bounding box center [795, 589] width 416 height 75
click at [976, 687] on button "Post" at bounding box center [988, 700] width 49 height 27
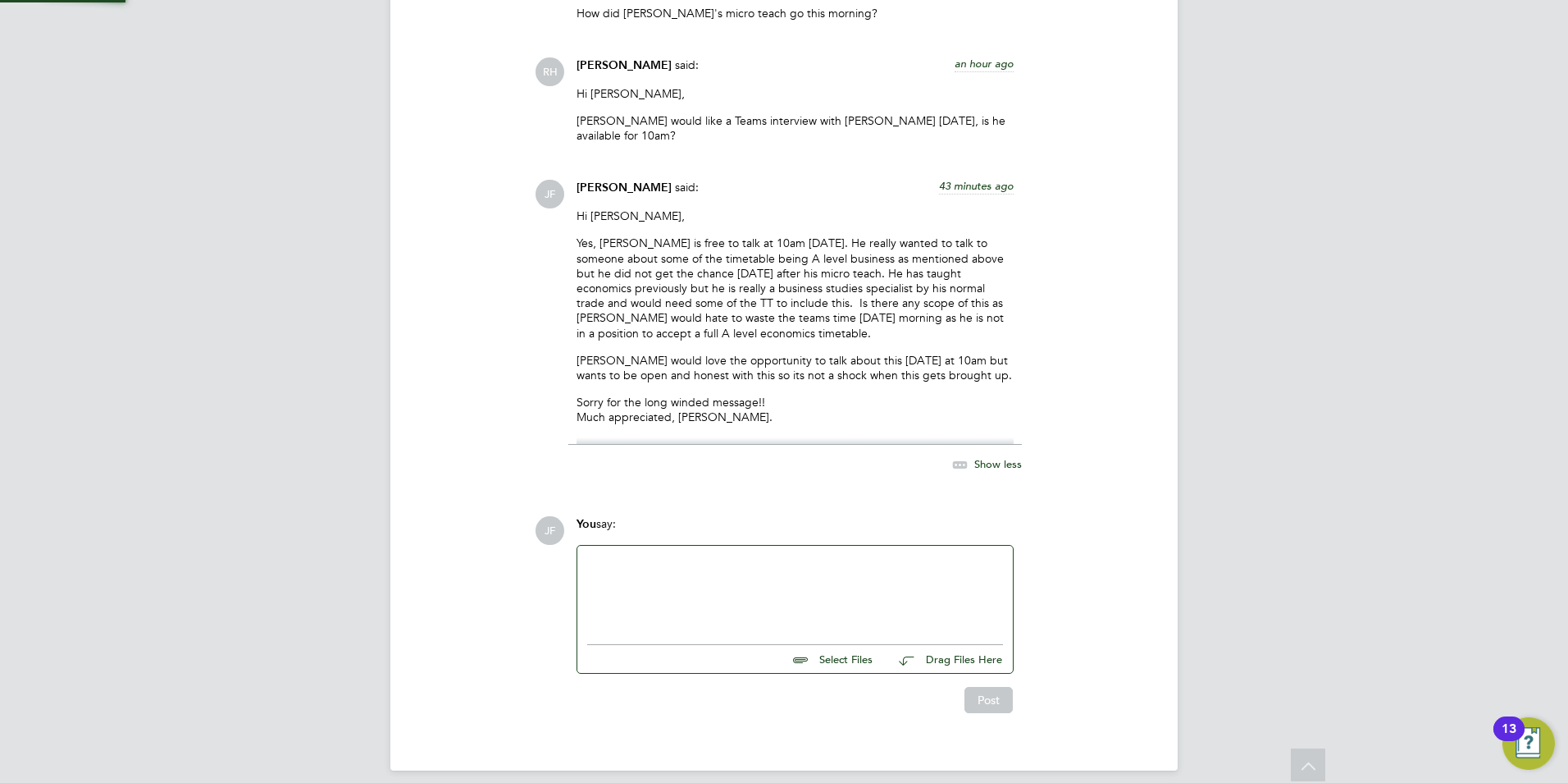
scroll to position [2709, 0]
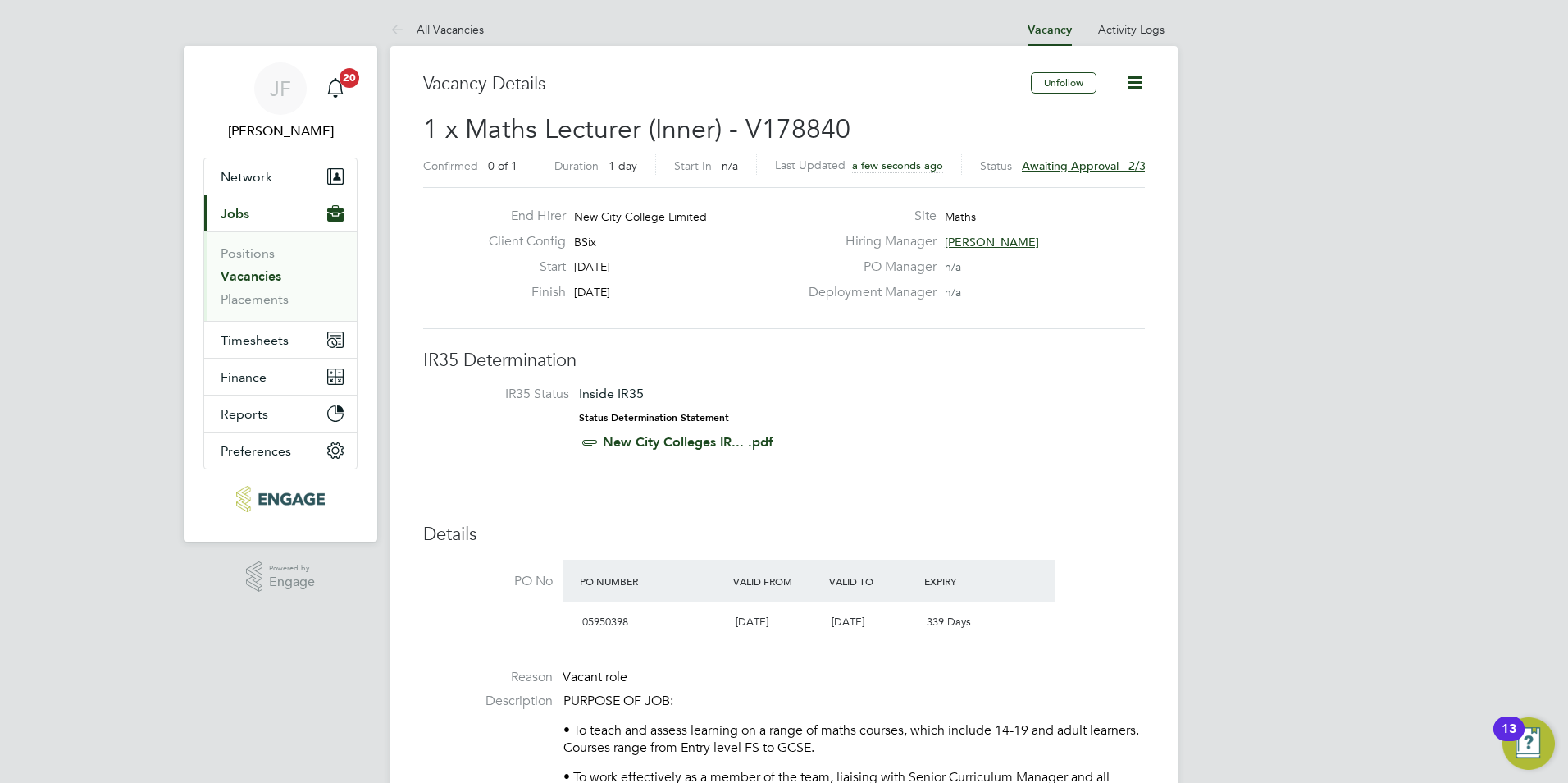
click at [258, 279] on link "Vacancies" at bounding box center [251, 276] width 60 height 16
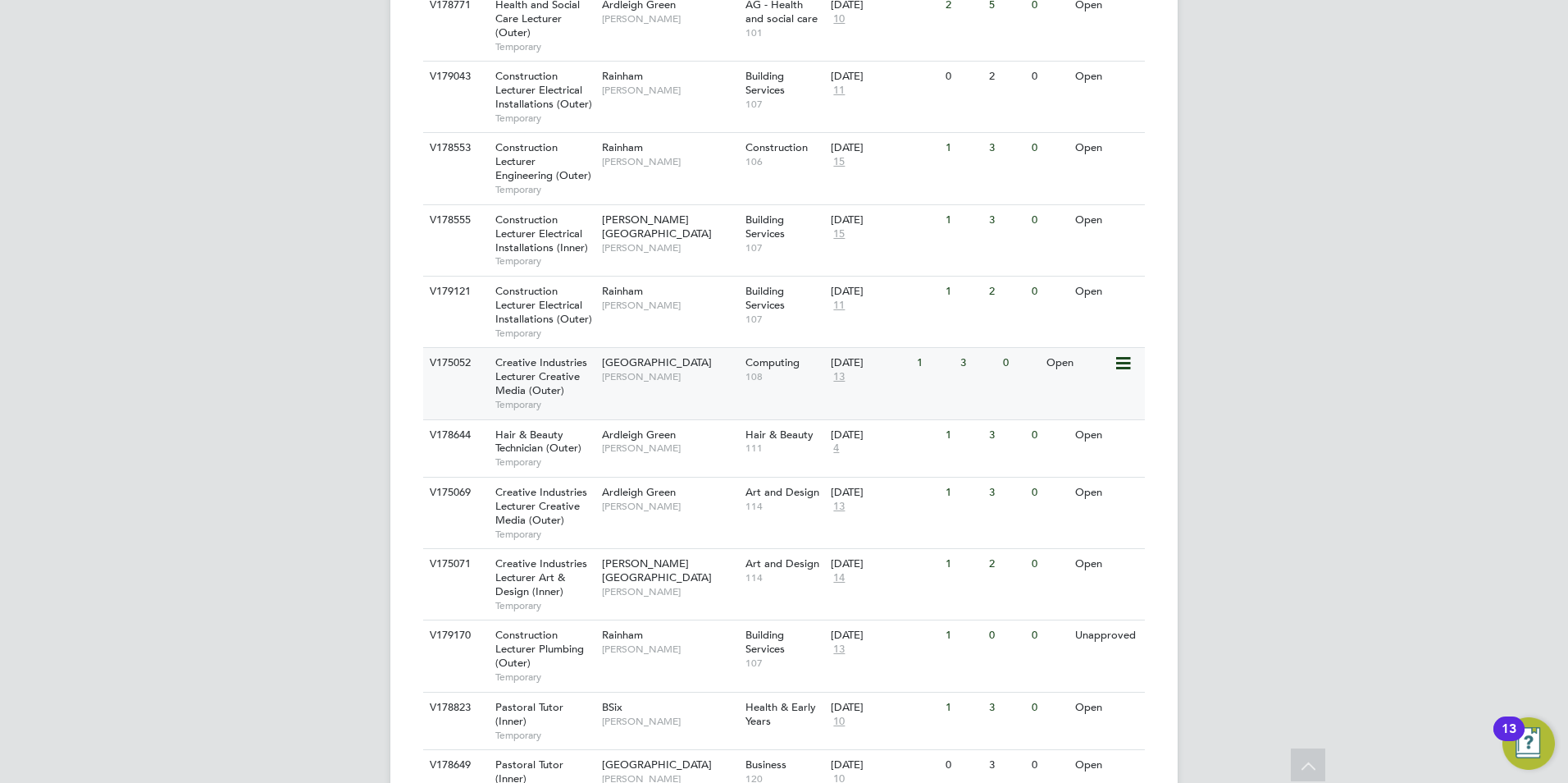
scroll to position [1286, 0]
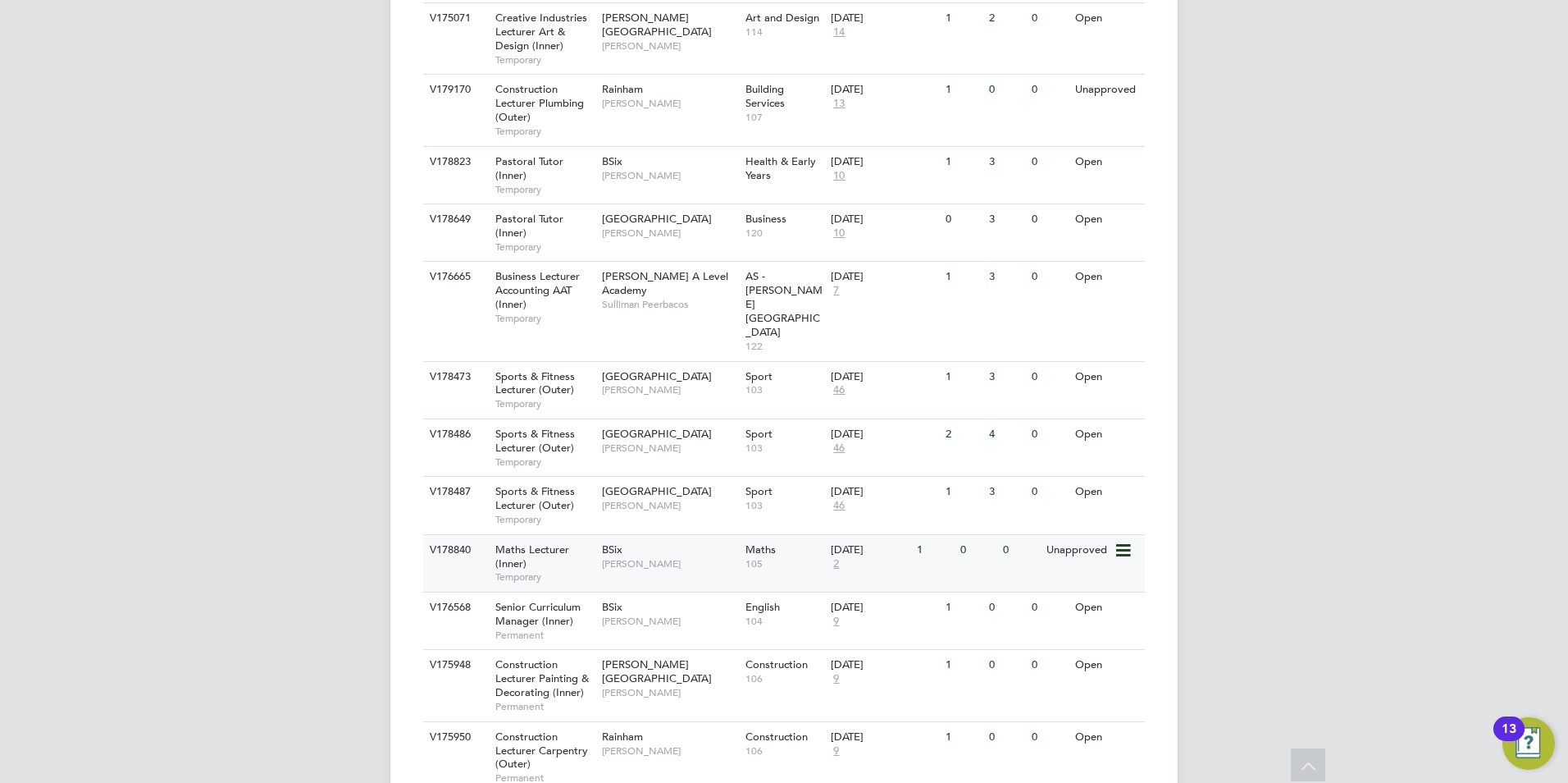
click at [570, 535] on div "Maths Lecturer (Inner) Temporary" at bounding box center [540, 563] width 114 height 57
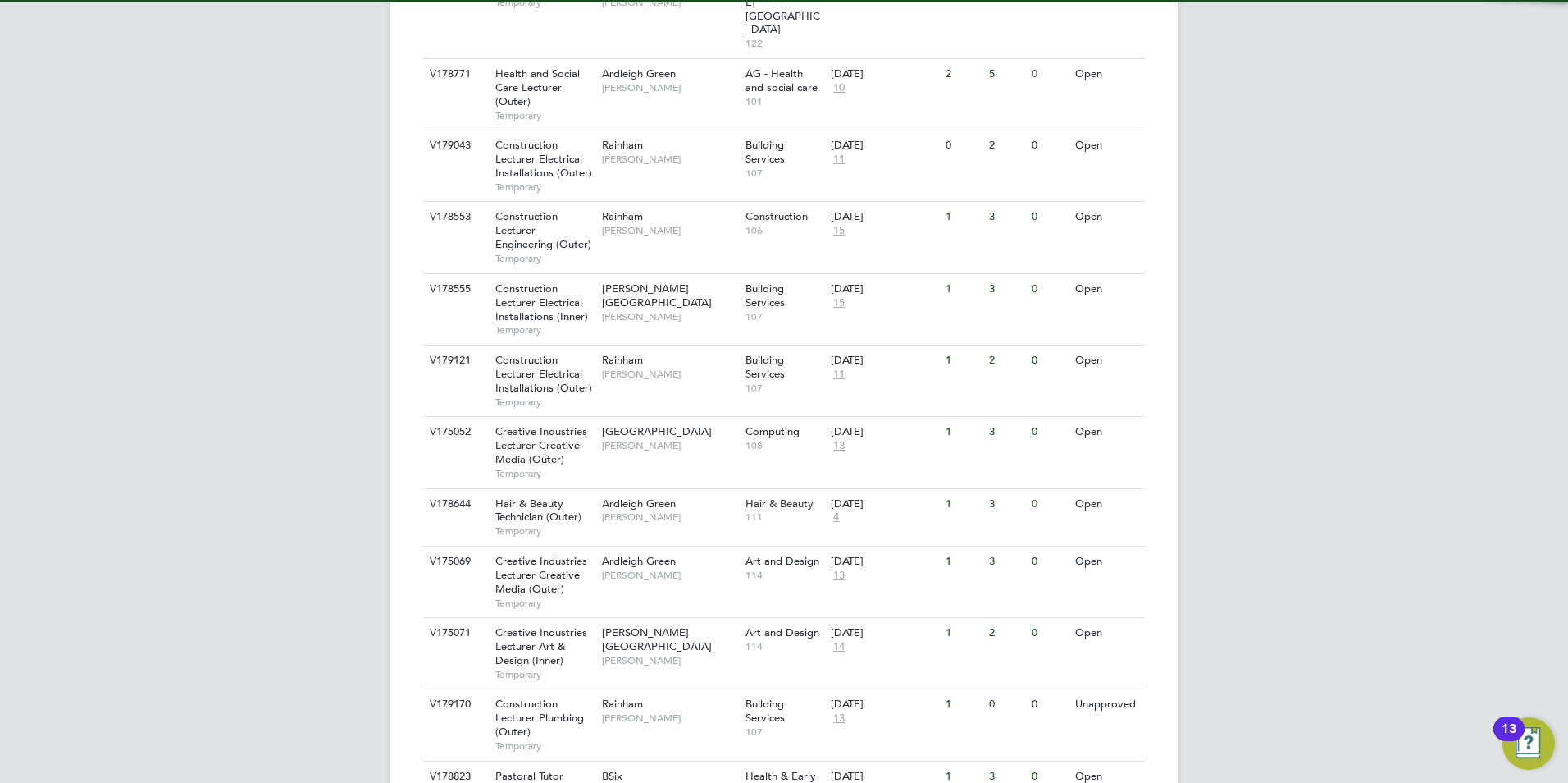
scroll to position [1286, 0]
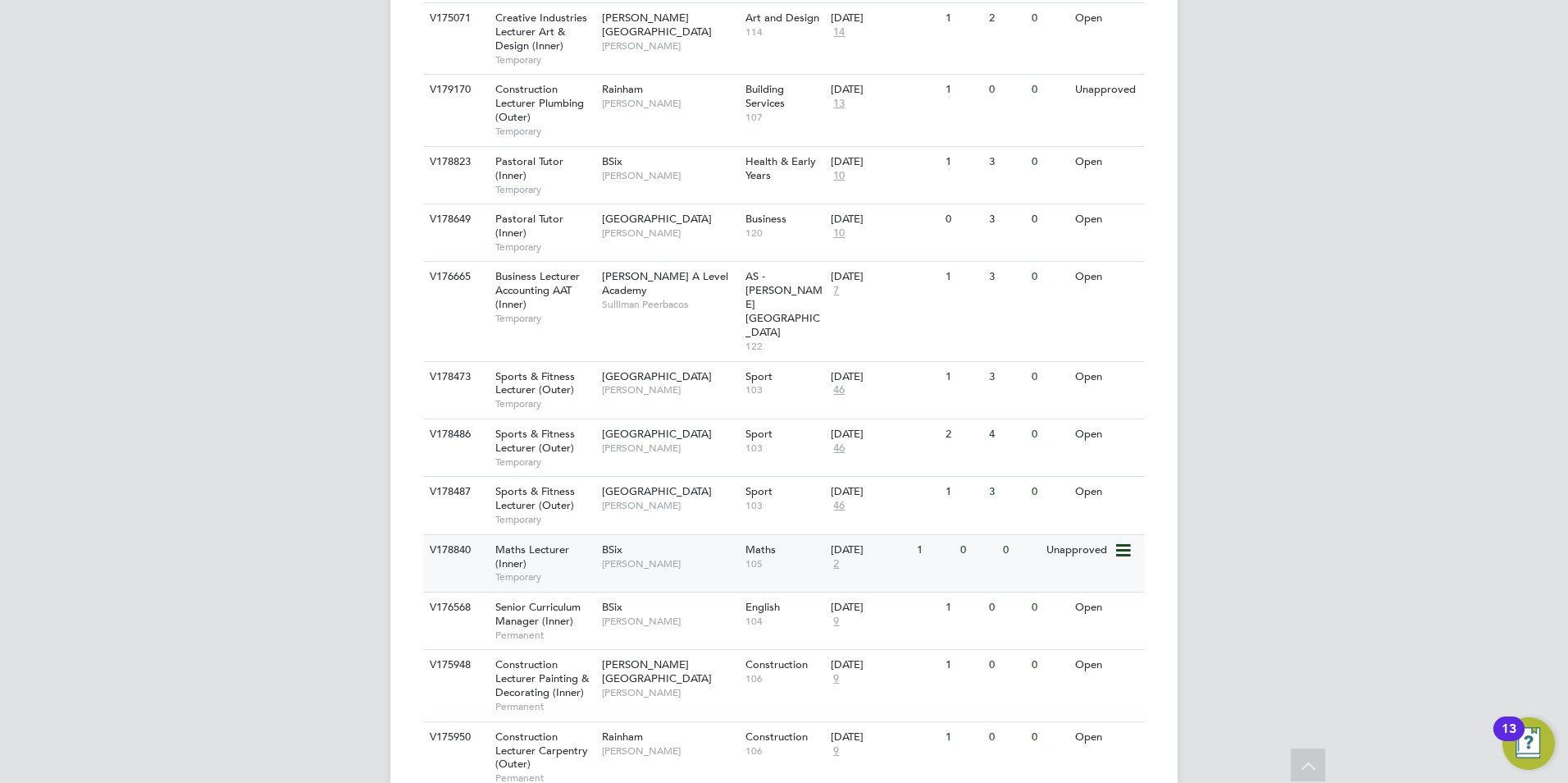
click at [701, 535] on div "BSix [PERSON_NAME]" at bounding box center [669, 556] width 144 height 43
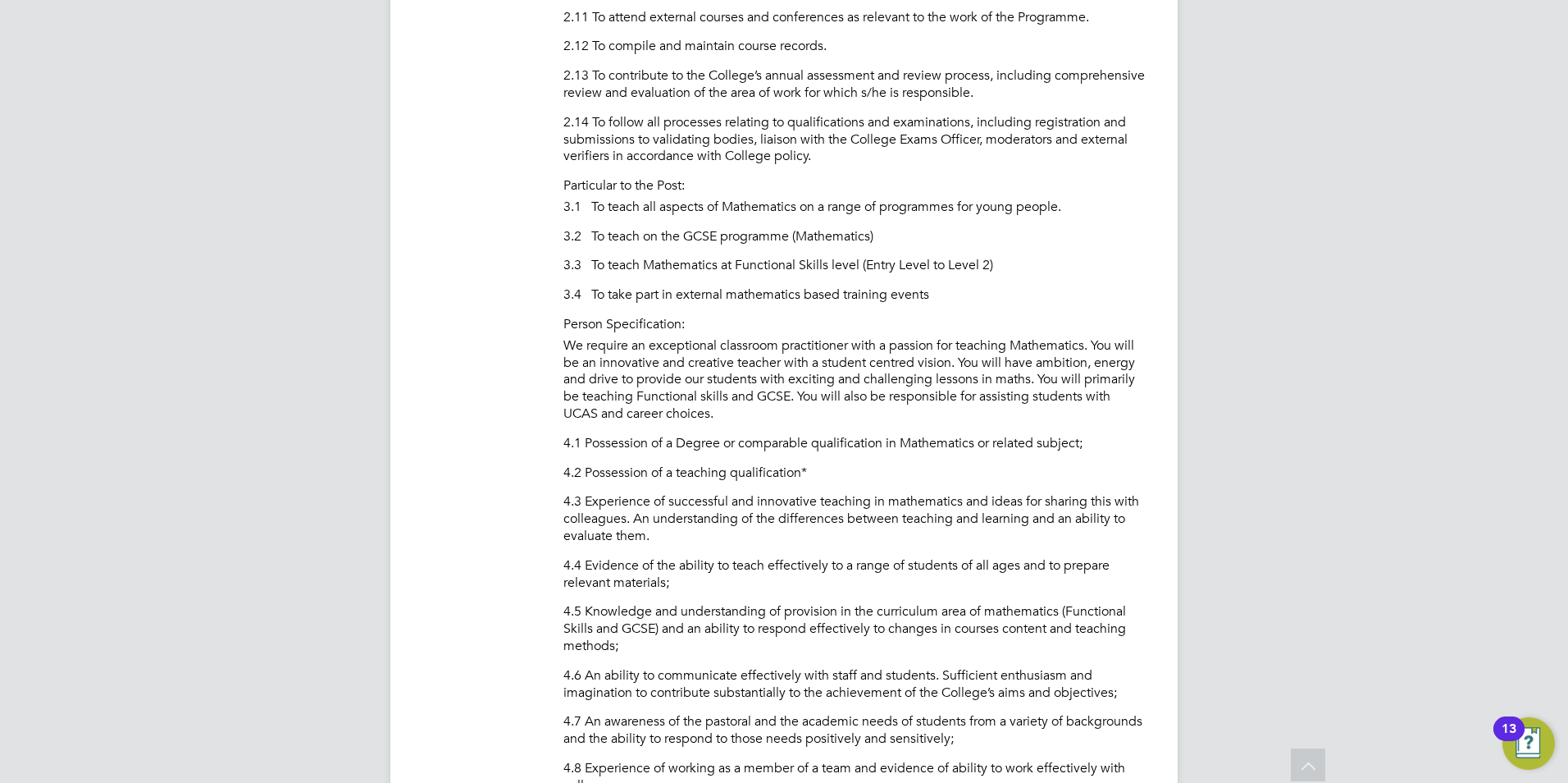
scroll to position [1634, 0]
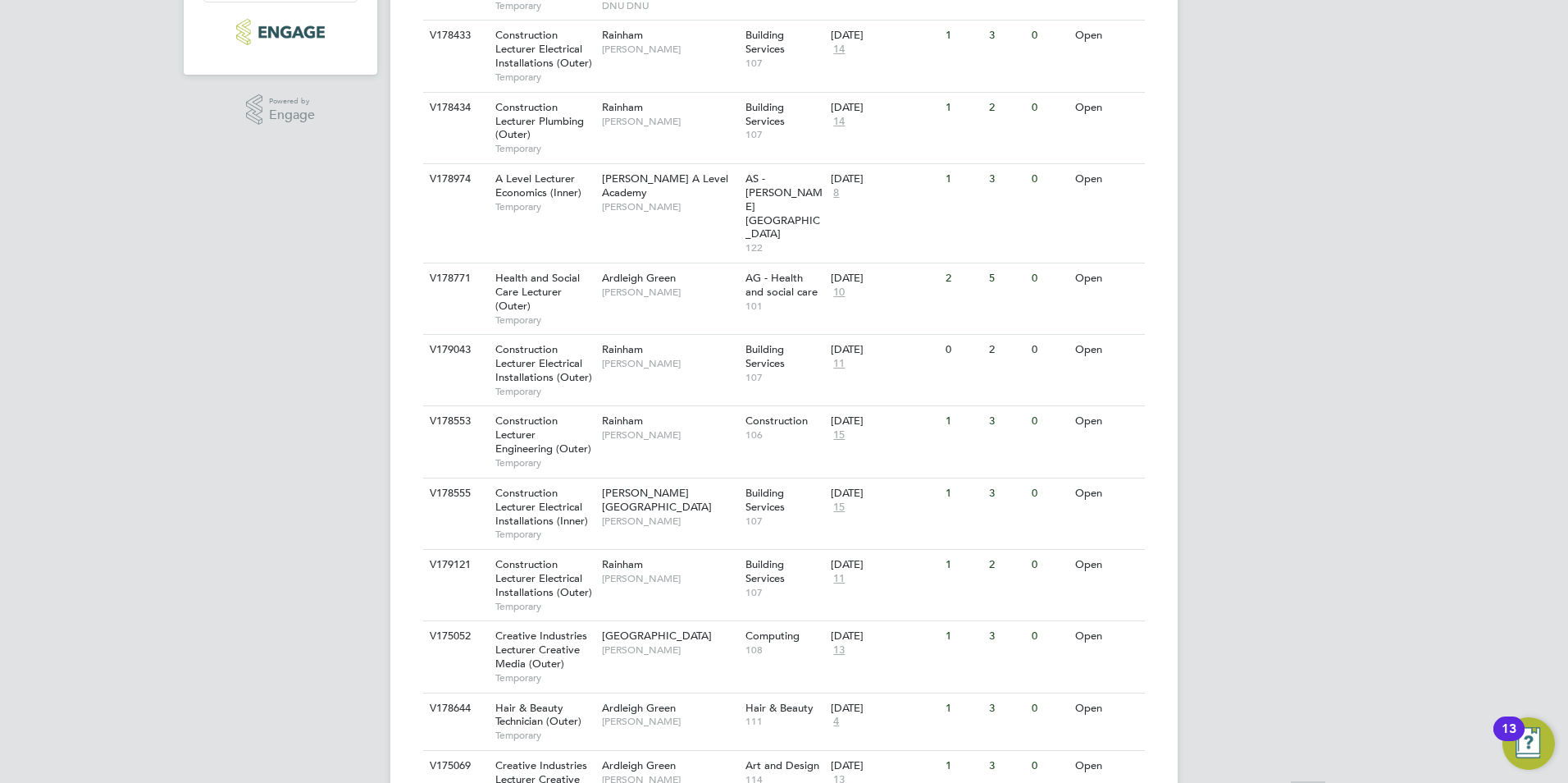
scroll to position [1286, 0]
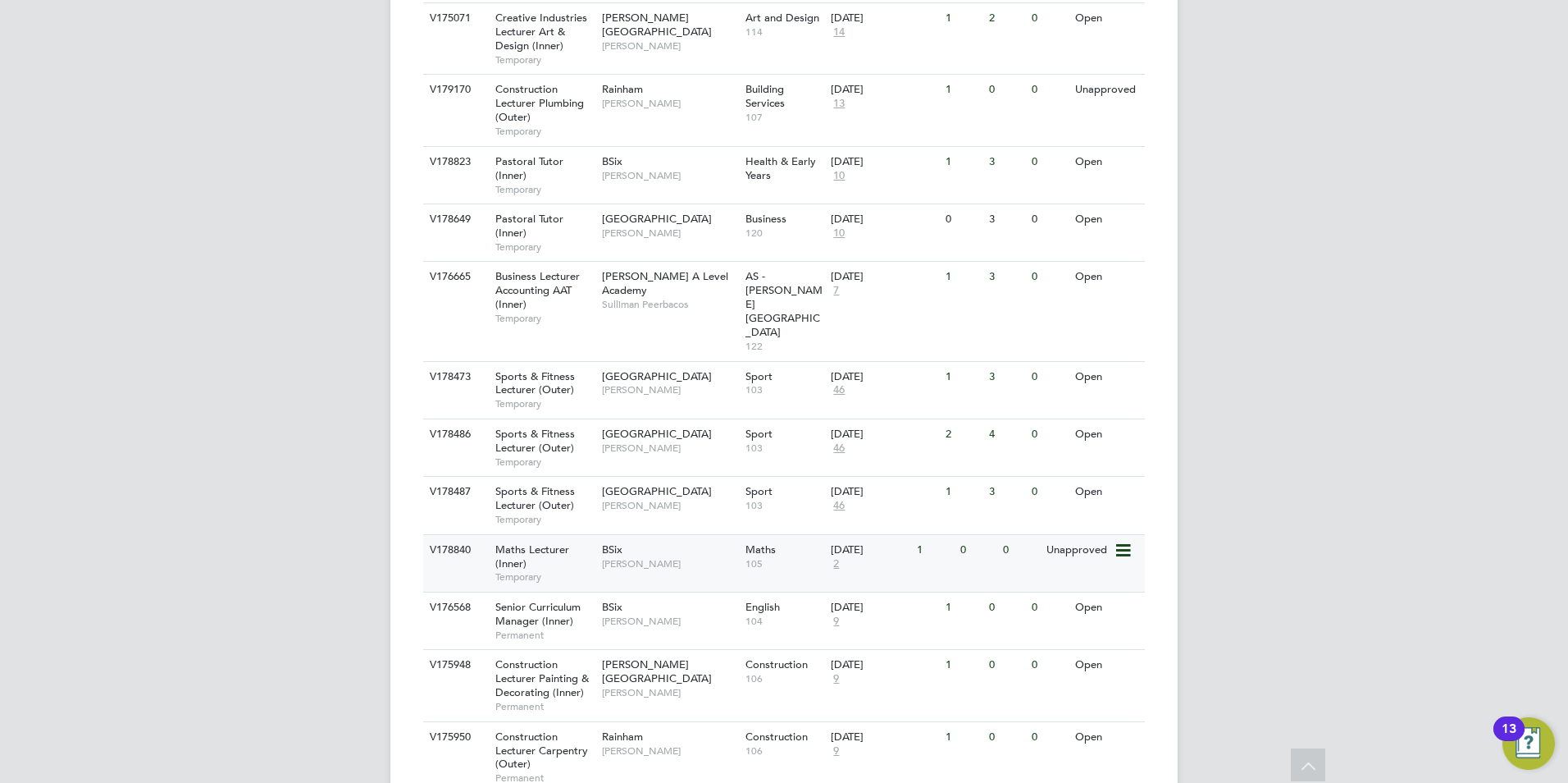
click at [669, 557] on span "[PERSON_NAME]" at bounding box center [670, 563] width 135 height 13
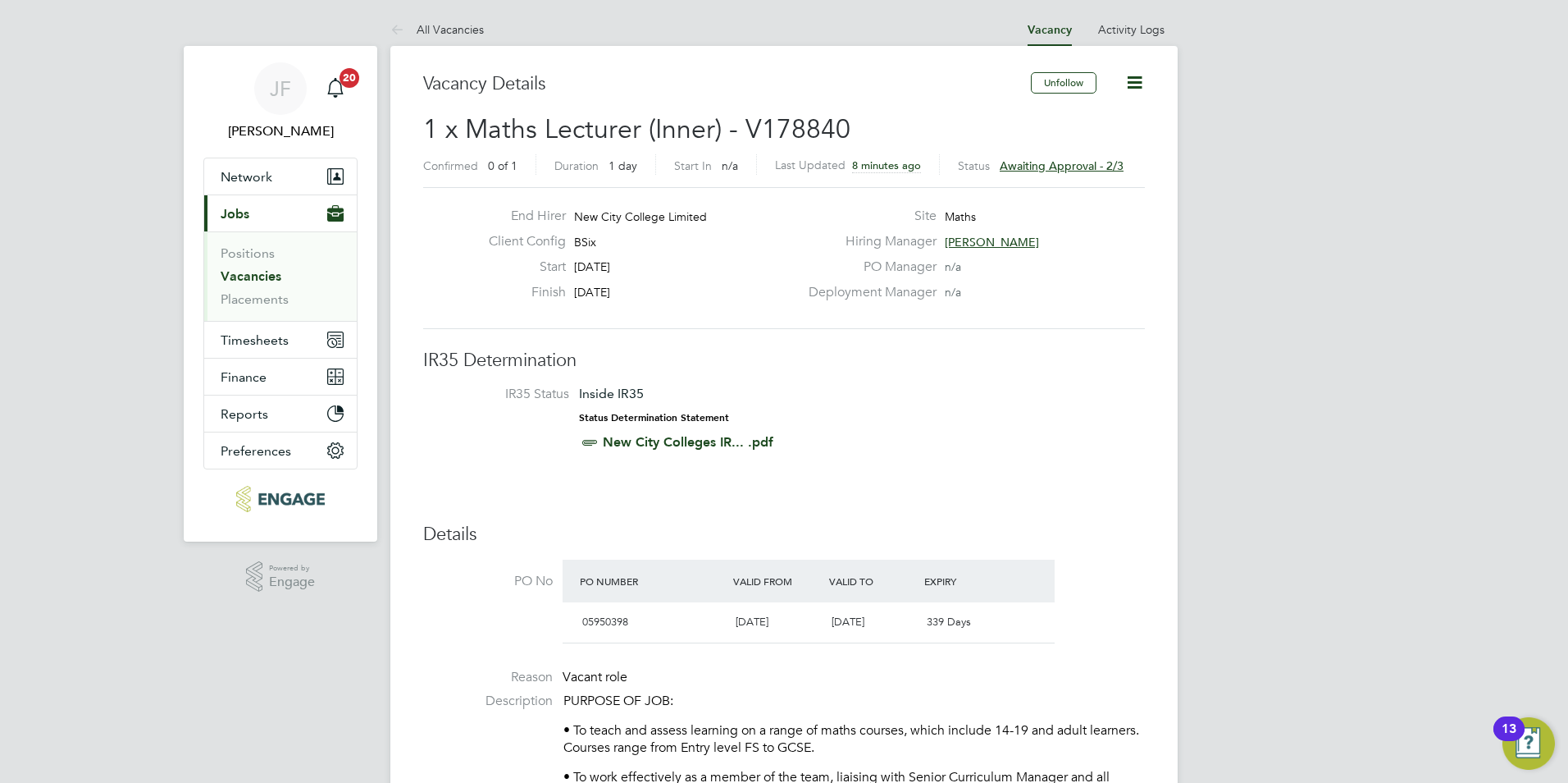
click at [1064, 164] on span "Awaiting approval - 2/3" at bounding box center [1061, 166] width 124 height 15
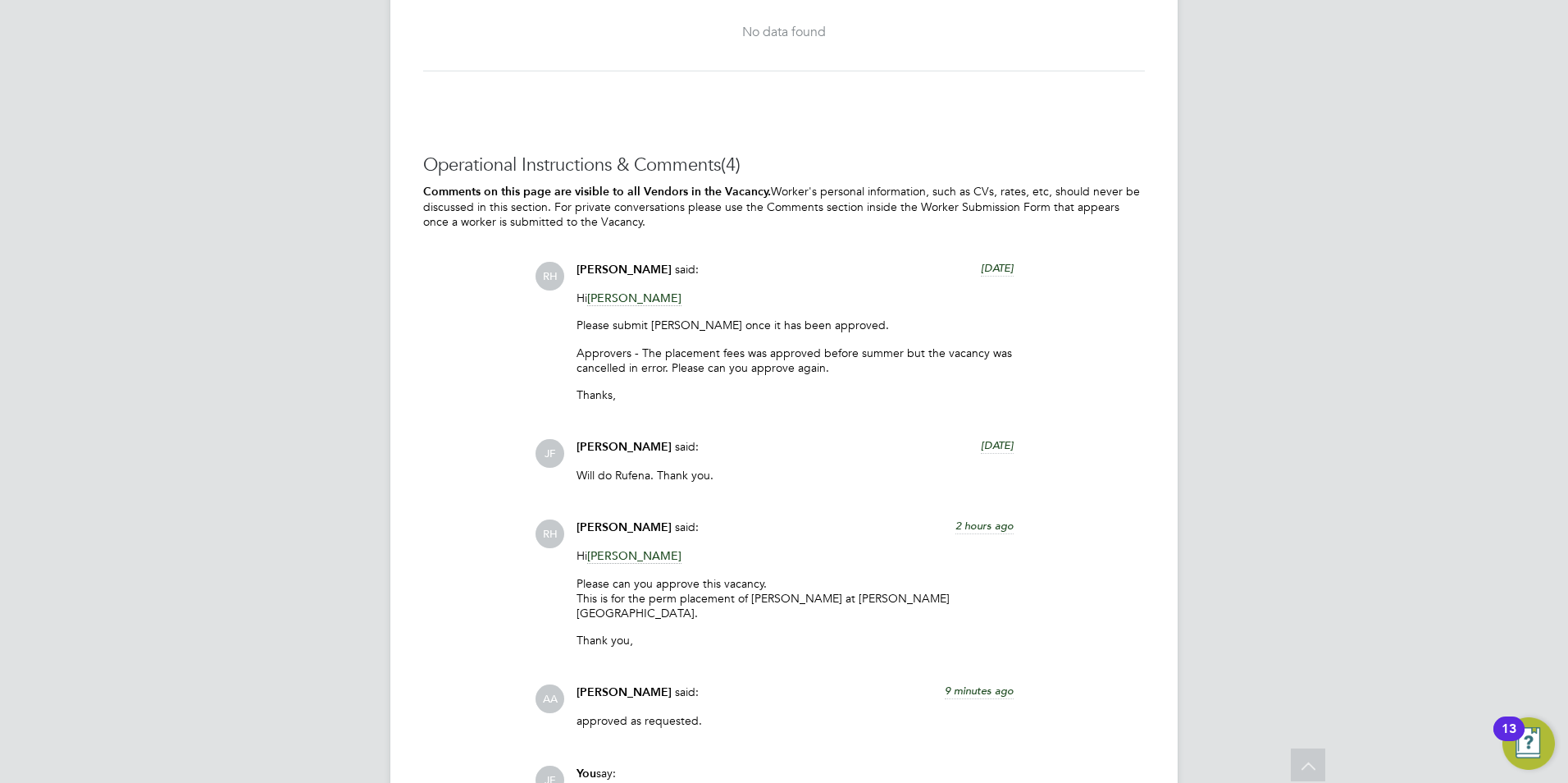
scroll to position [3583, 0]
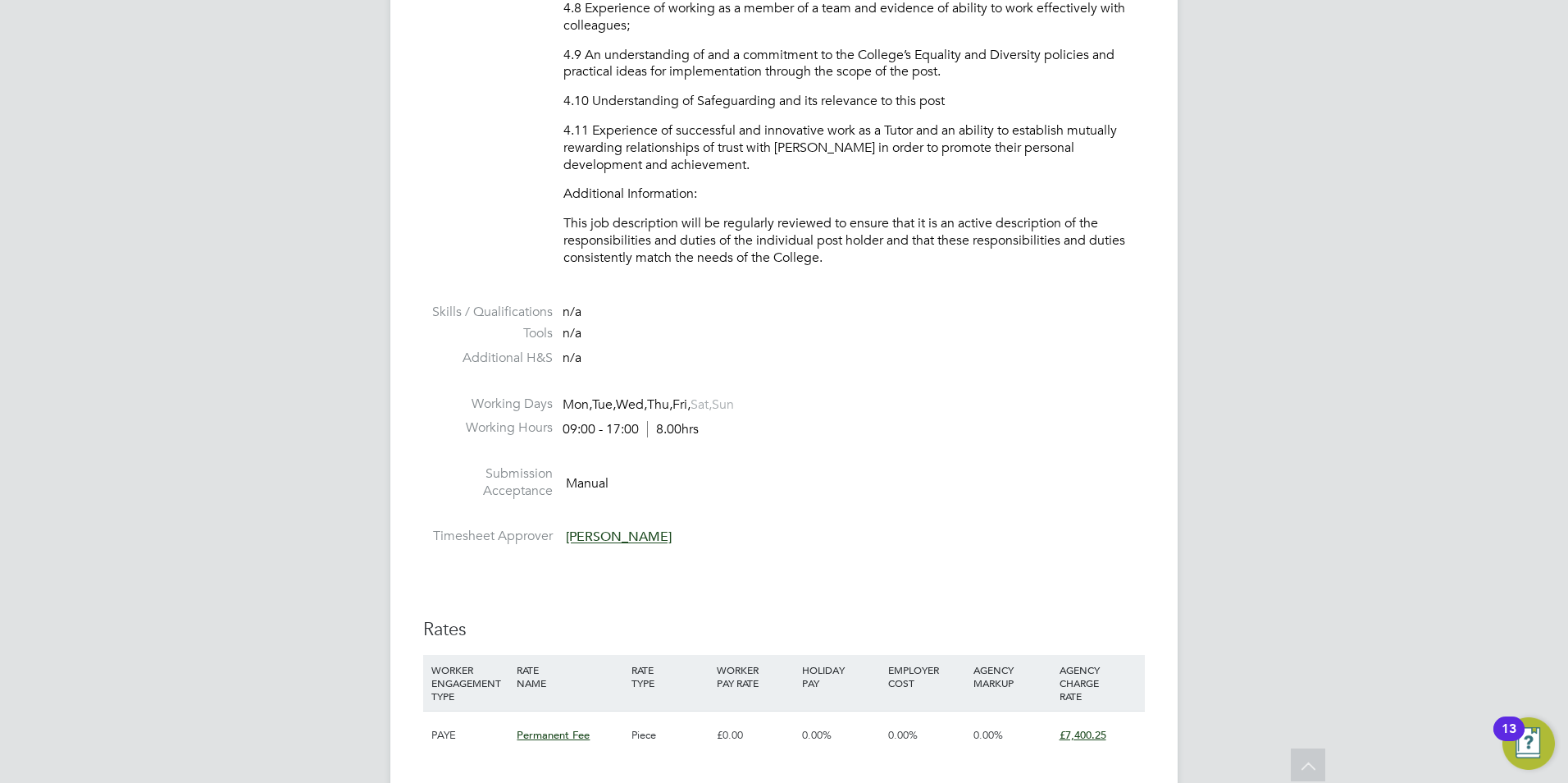
scroll to position [2672, 0]
